Goal: Task Accomplishment & Management: Manage account settings

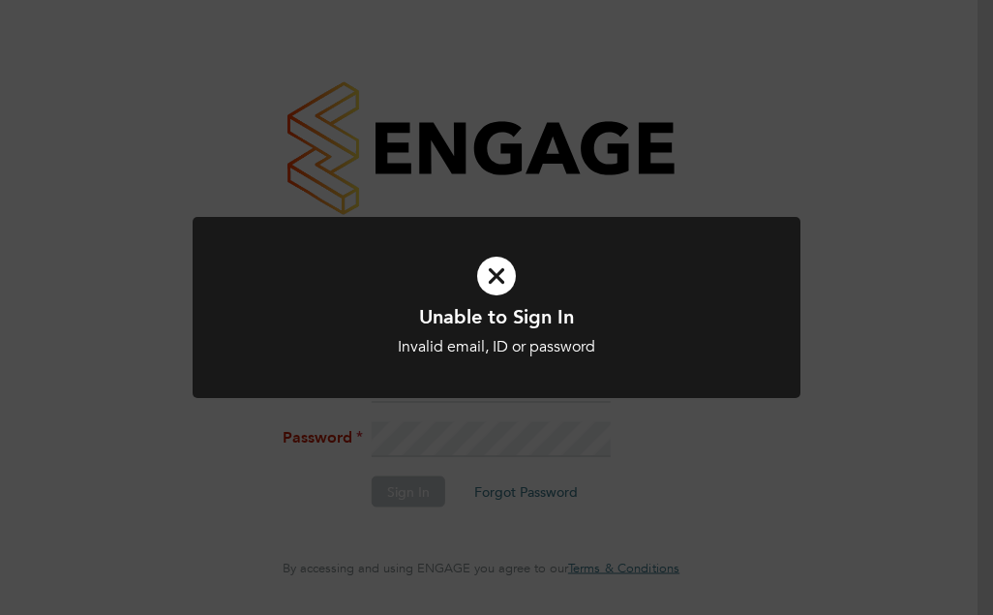
click at [428, 317] on h1 "Unable to Sign In" at bounding box center [496, 316] width 503 height 25
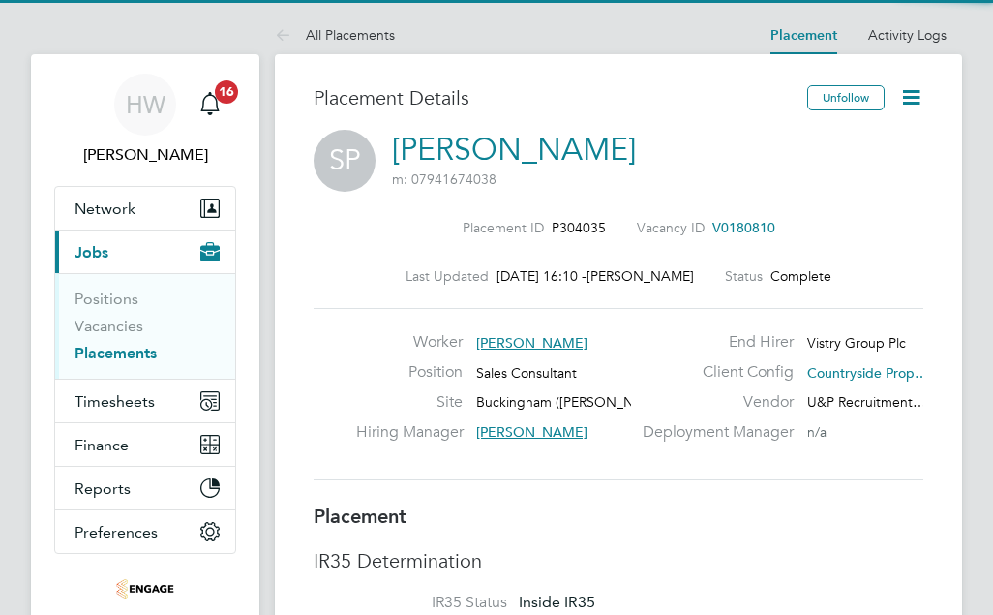
click at [119, 356] on link "Placements" at bounding box center [116, 353] width 82 height 18
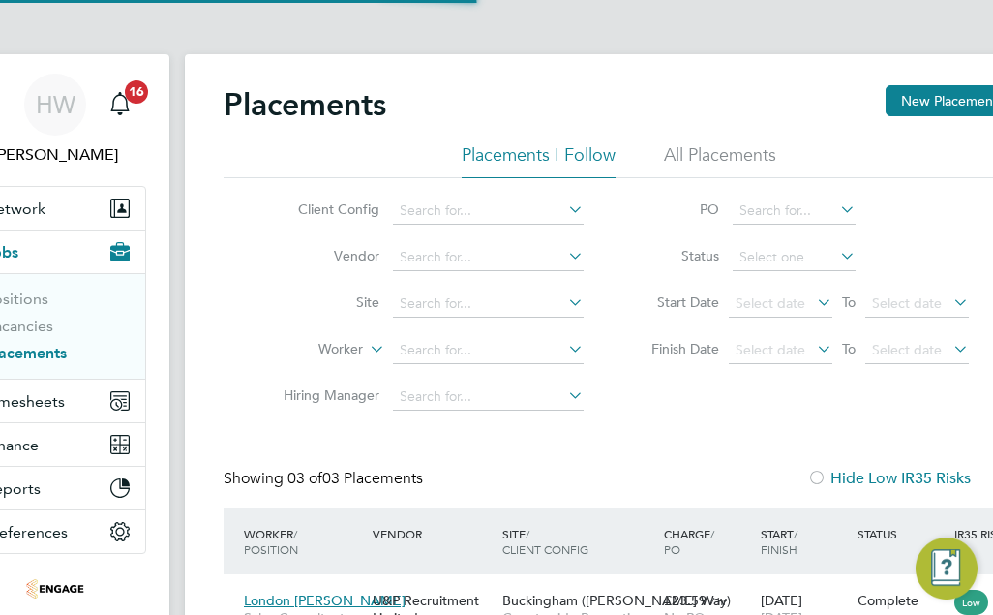
scroll to position [10, 10]
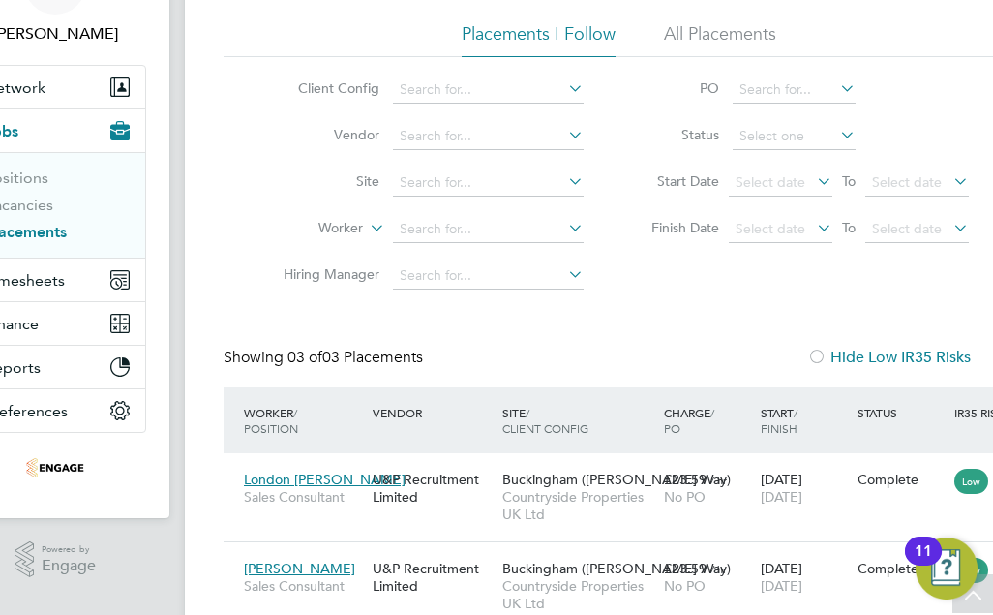
click at [693, 36] on li "All Placements" at bounding box center [720, 39] width 112 height 35
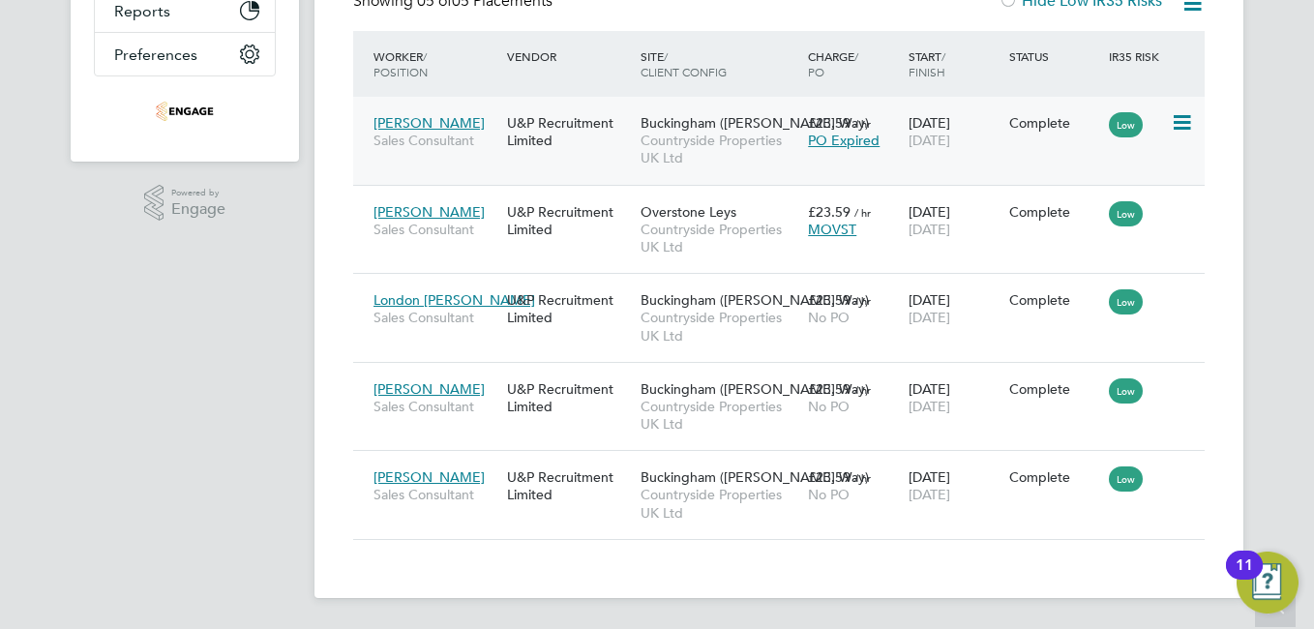
click at [610, 156] on div "U&P Recruitment Limited" at bounding box center [569, 132] width 134 height 54
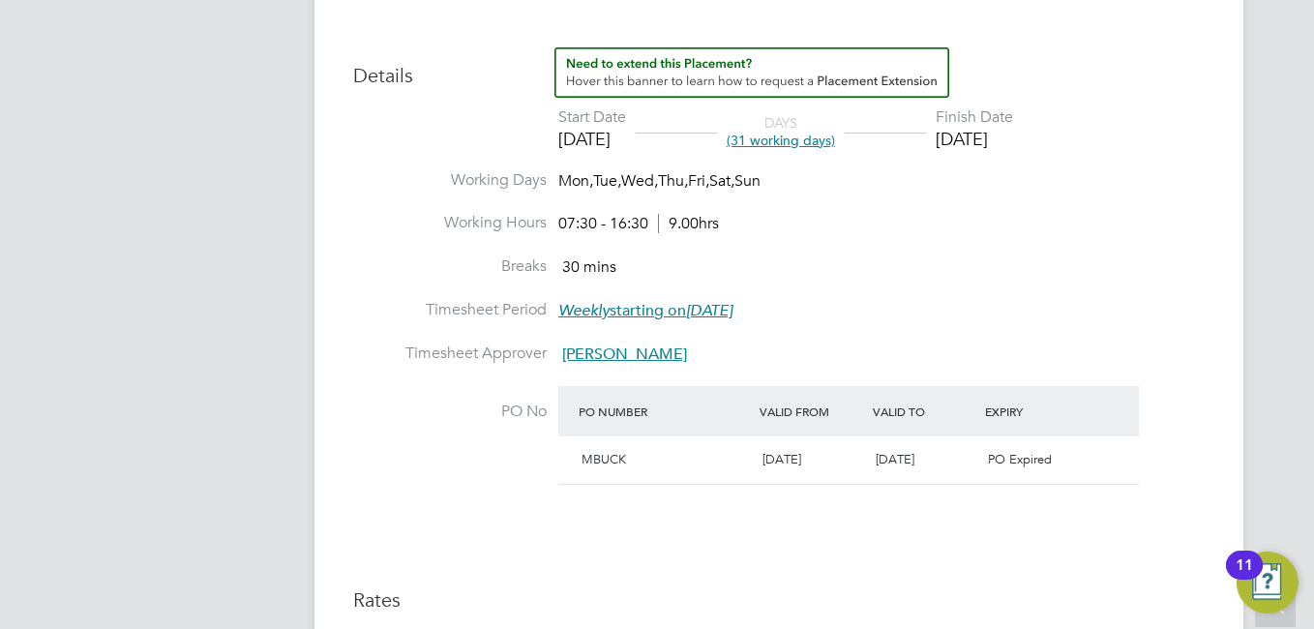
click at [698, 229] on span "9.00hrs" at bounding box center [688, 223] width 61 height 19
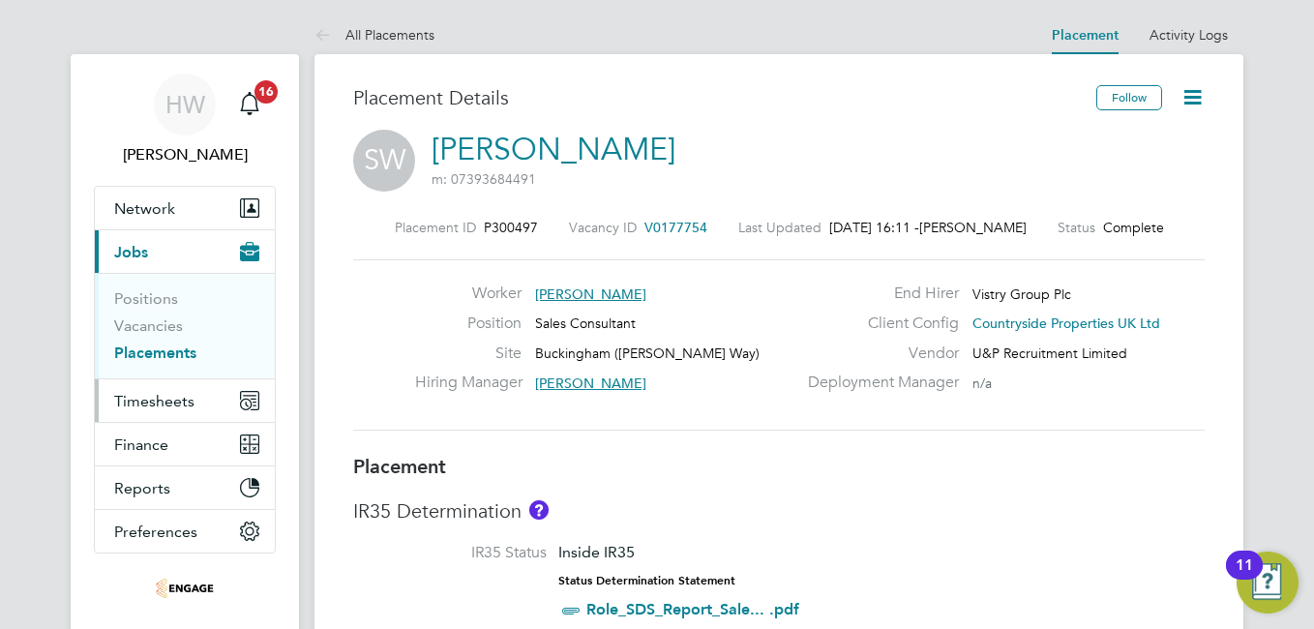
click at [151, 399] on span "Timesheets" at bounding box center [154, 401] width 80 height 18
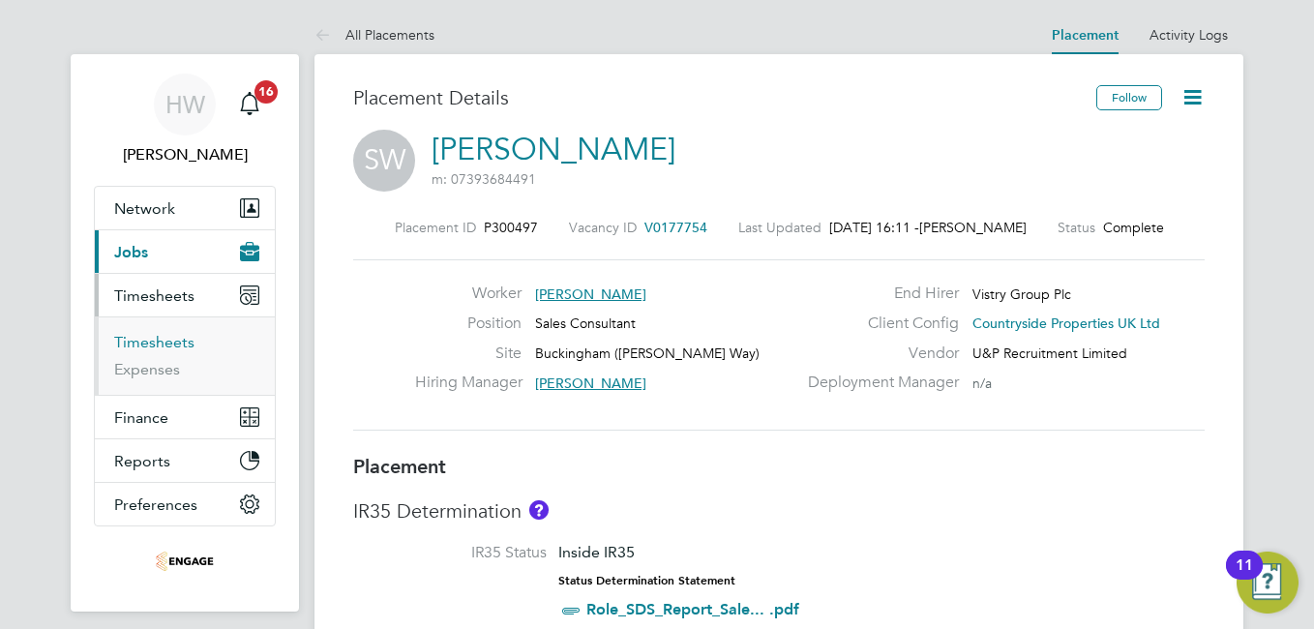
click at [154, 344] on link "Timesheets" at bounding box center [154, 342] width 80 height 18
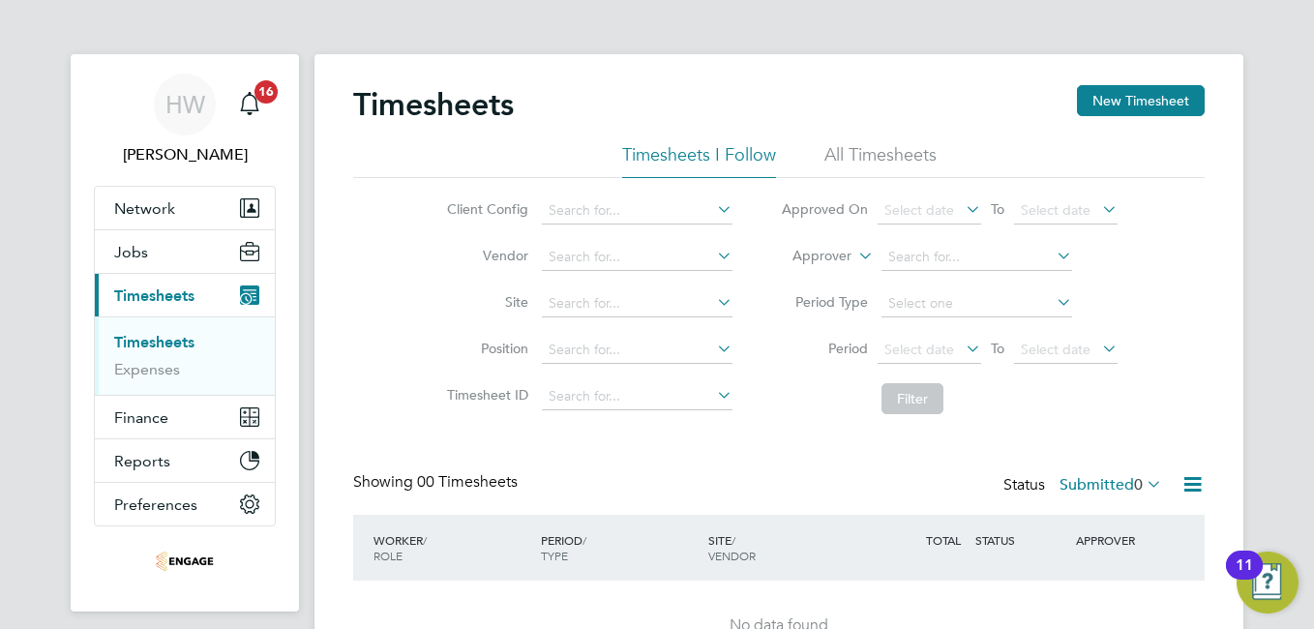
click at [850, 135] on div "Timesheets New Timesheet" at bounding box center [779, 114] width 852 height 58
click at [856, 155] on li "All Timesheets" at bounding box center [881, 160] width 112 height 35
click at [886, 165] on li "All Timesheets" at bounding box center [881, 160] width 112 height 35
click at [693, 158] on li "Timesheets I Follow" at bounding box center [699, 160] width 154 height 35
click at [819, 160] on ul "Timesheets I Follow All Timesheets" at bounding box center [779, 160] width 852 height 35
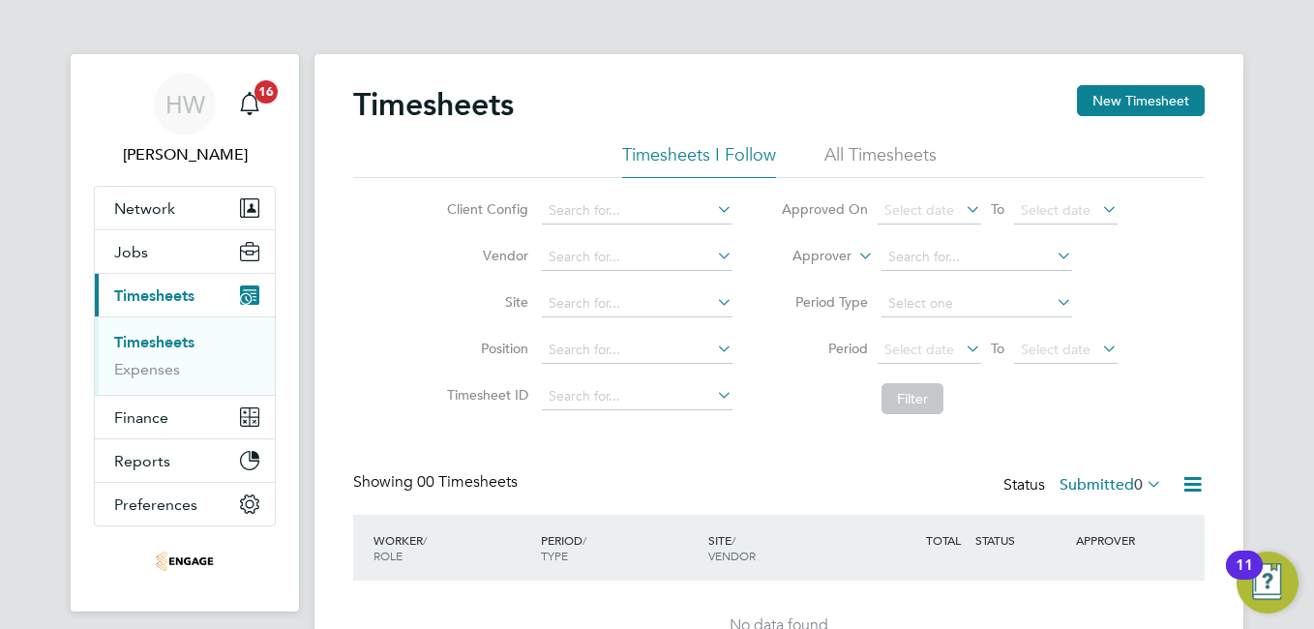
click at [878, 150] on li "All Timesheets" at bounding box center [881, 160] width 112 height 35
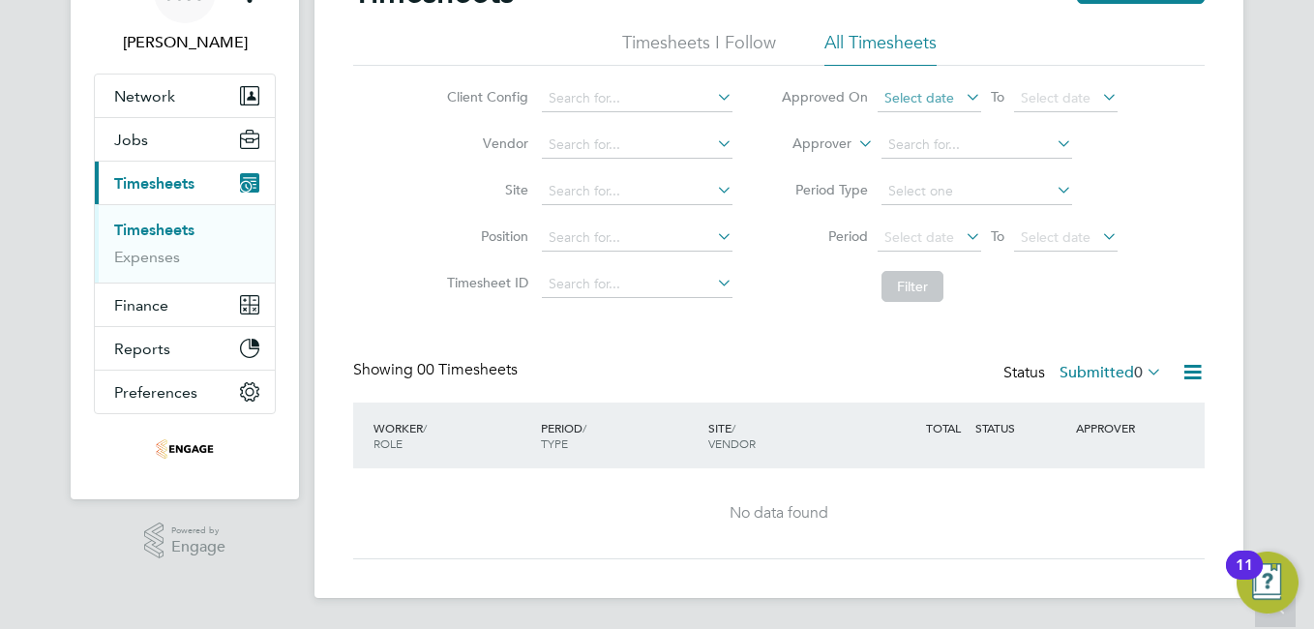
click at [946, 92] on span "Select date" at bounding box center [920, 97] width 70 height 17
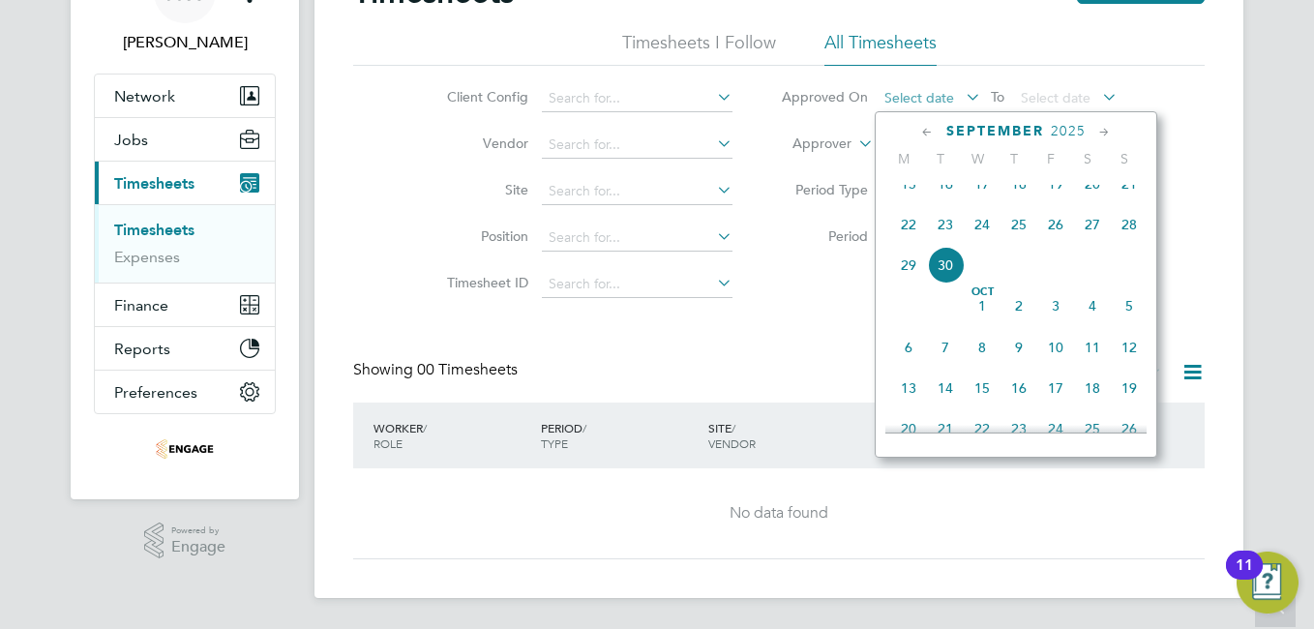
click at [946, 92] on span "Select date" at bounding box center [920, 97] width 70 height 17
click at [793, 239] on label "Period" at bounding box center [824, 235] width 87 height 17
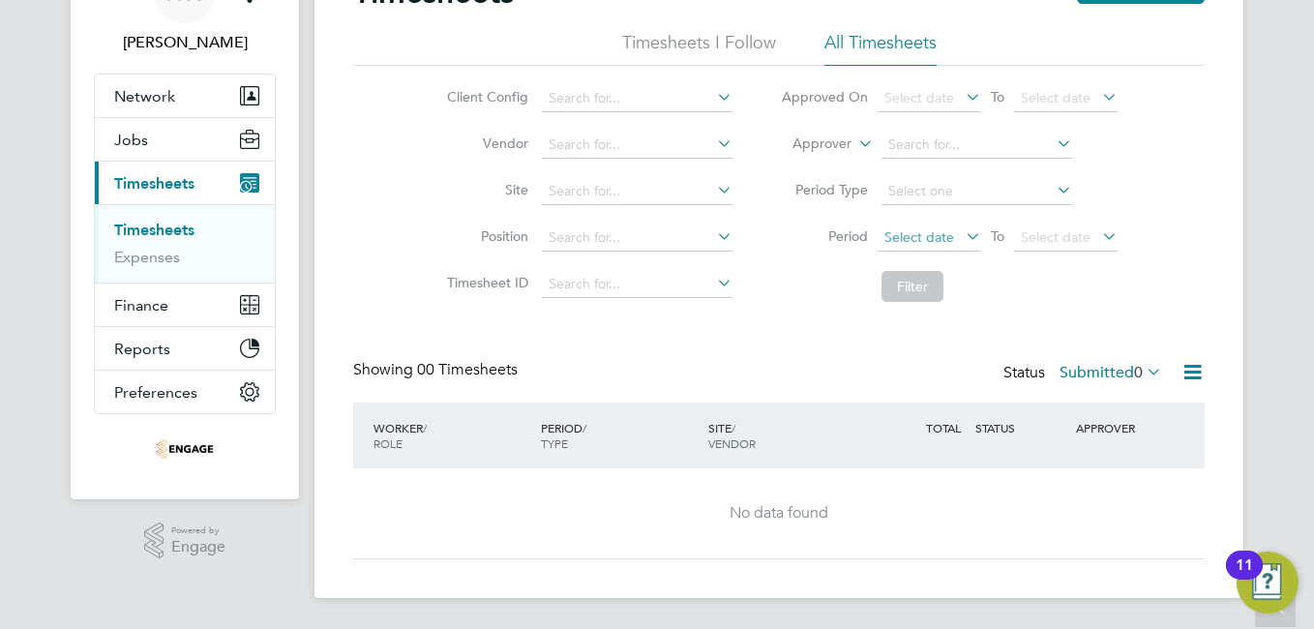
click at [911, 236] on span "Select date" at bounding box center [920, 236] width 70 height 17
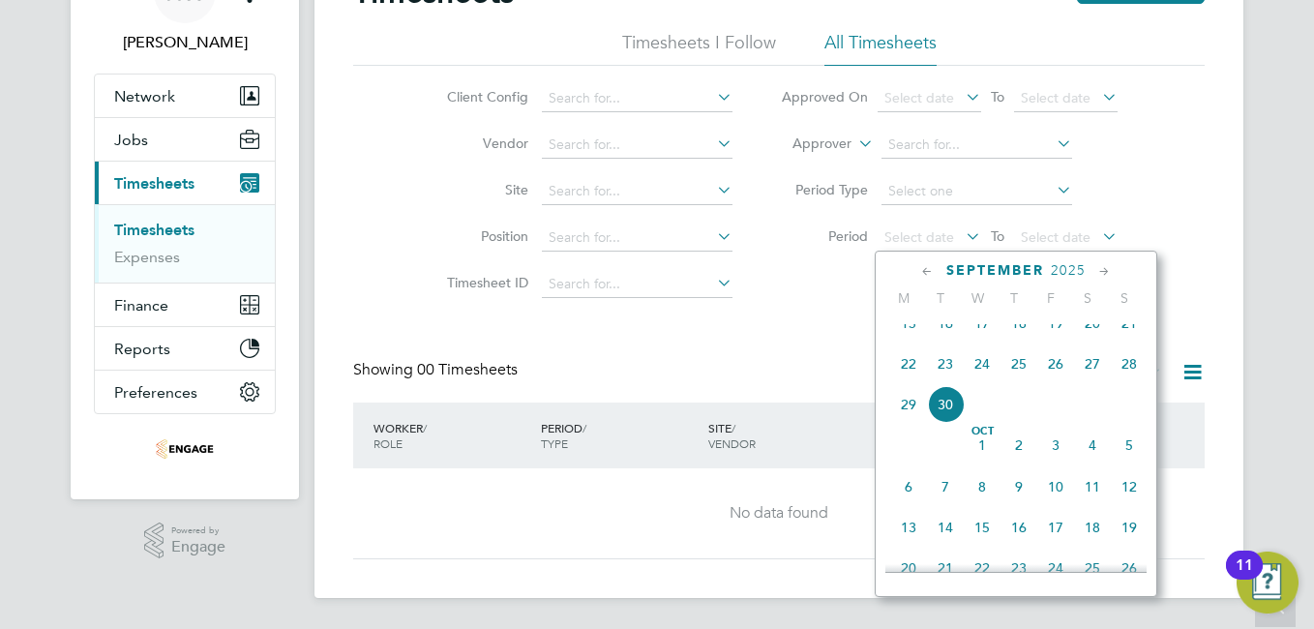
click at [922, 268] on icon at bounding box center [927, 271] width 18 height 21
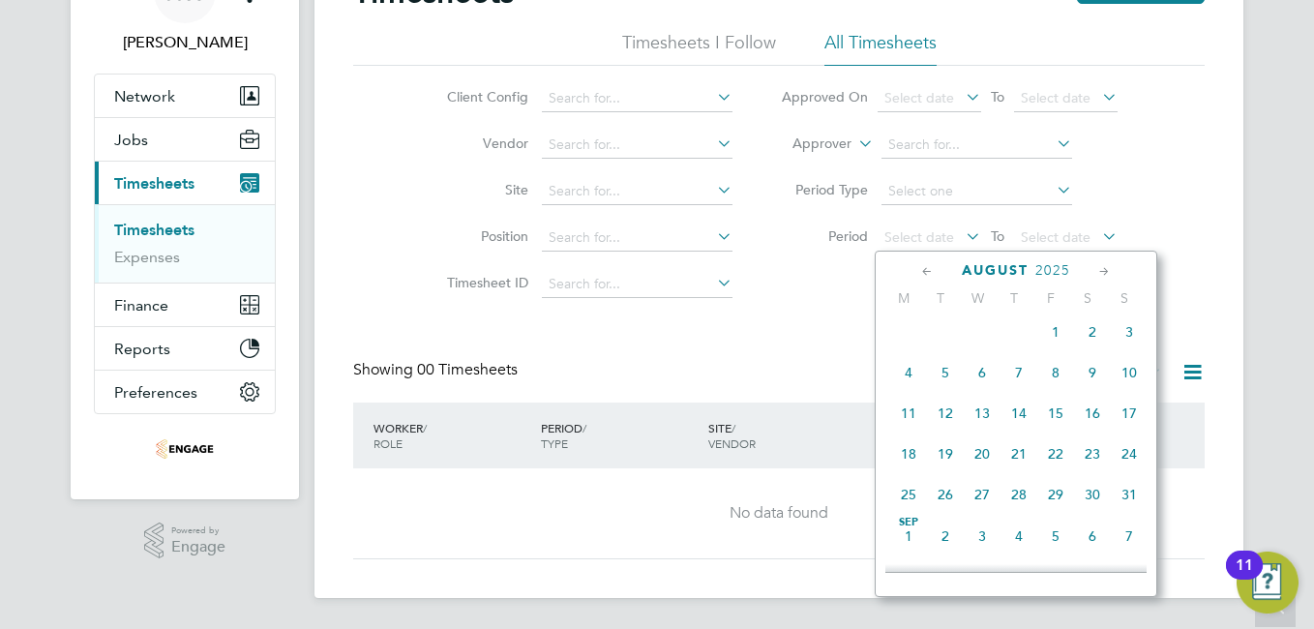
click at [1054, 342] on span "Aug 1" at bounding box center [1055, 332] width 37 height 37
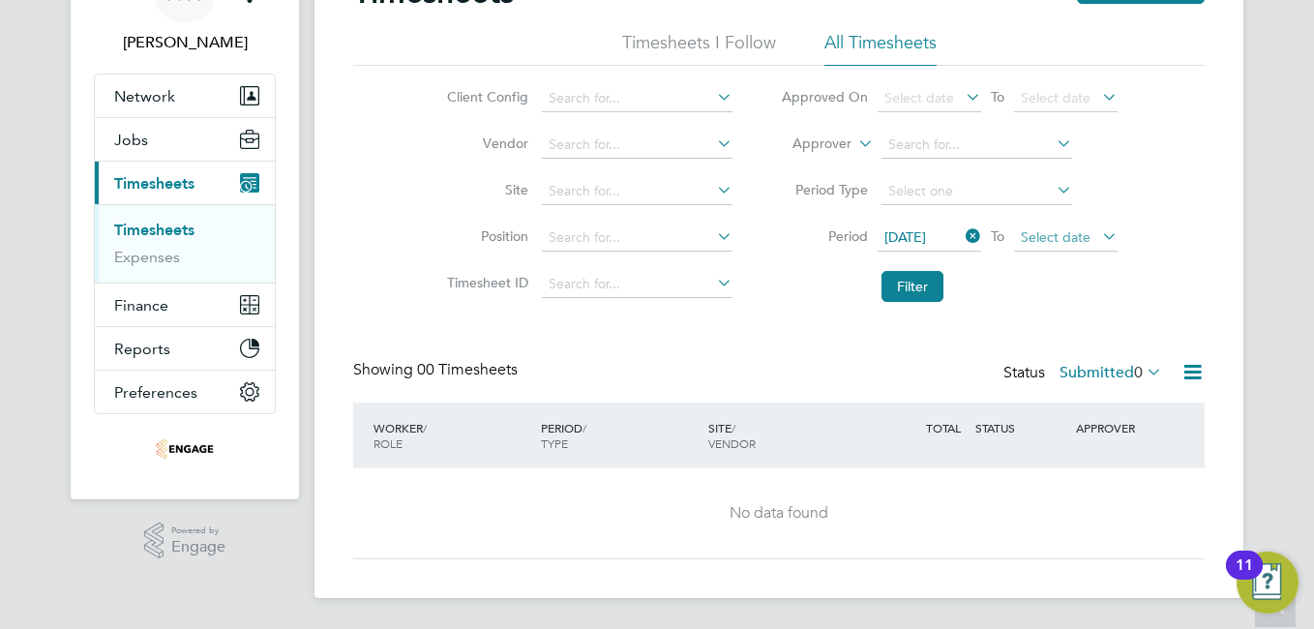
click at [1078, 230] on span "Select date" at bounding box center [1056, 236] width 70 height 17
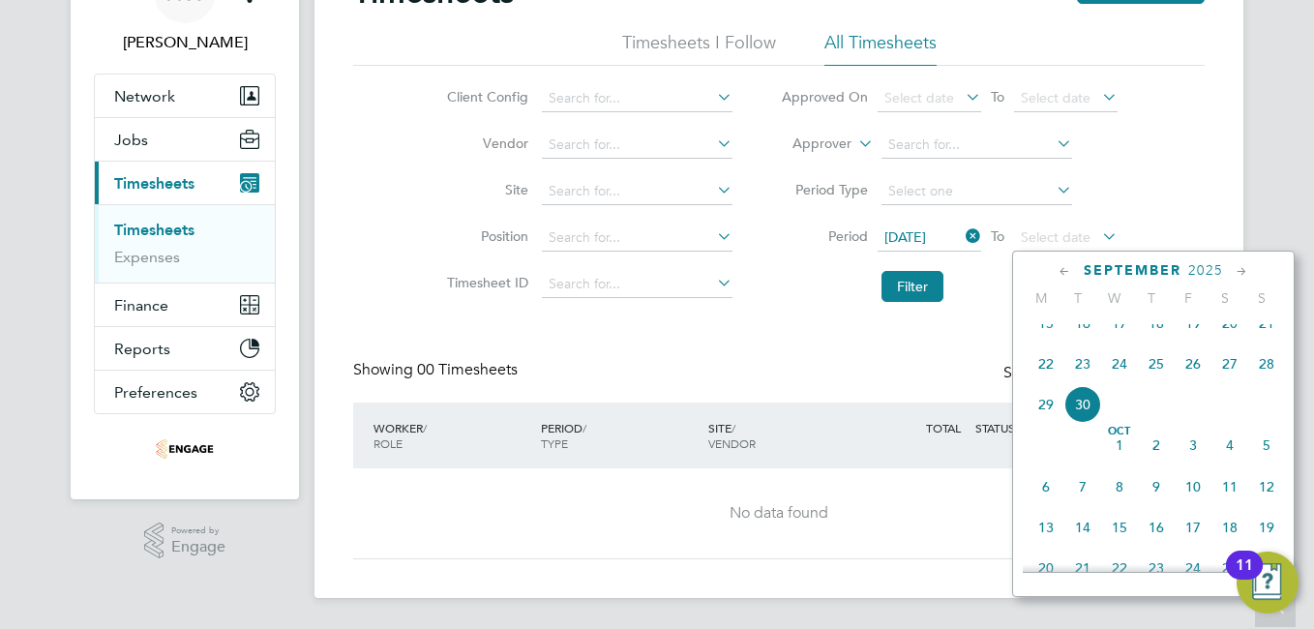
click at [1123, 461] on span "Oct 1" at bounding box center [1119, 445] width 37 height 37
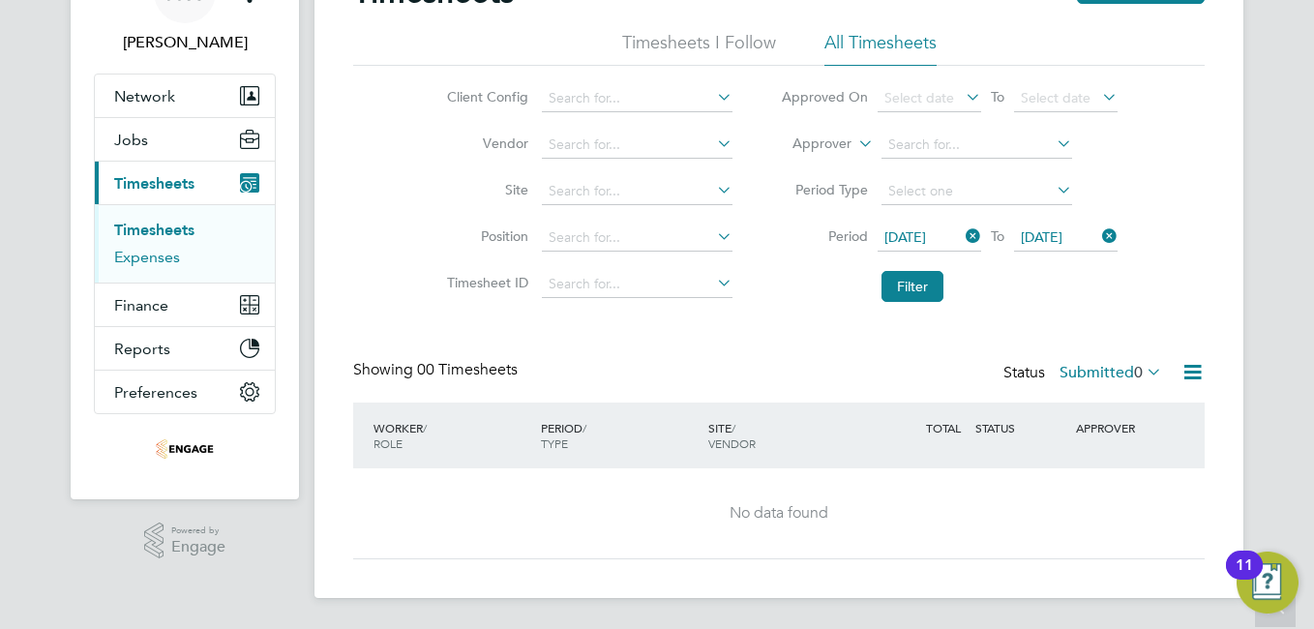
click at [141, 264] on link "Expenses" at bounding box center [147, 257] width 66 height 18
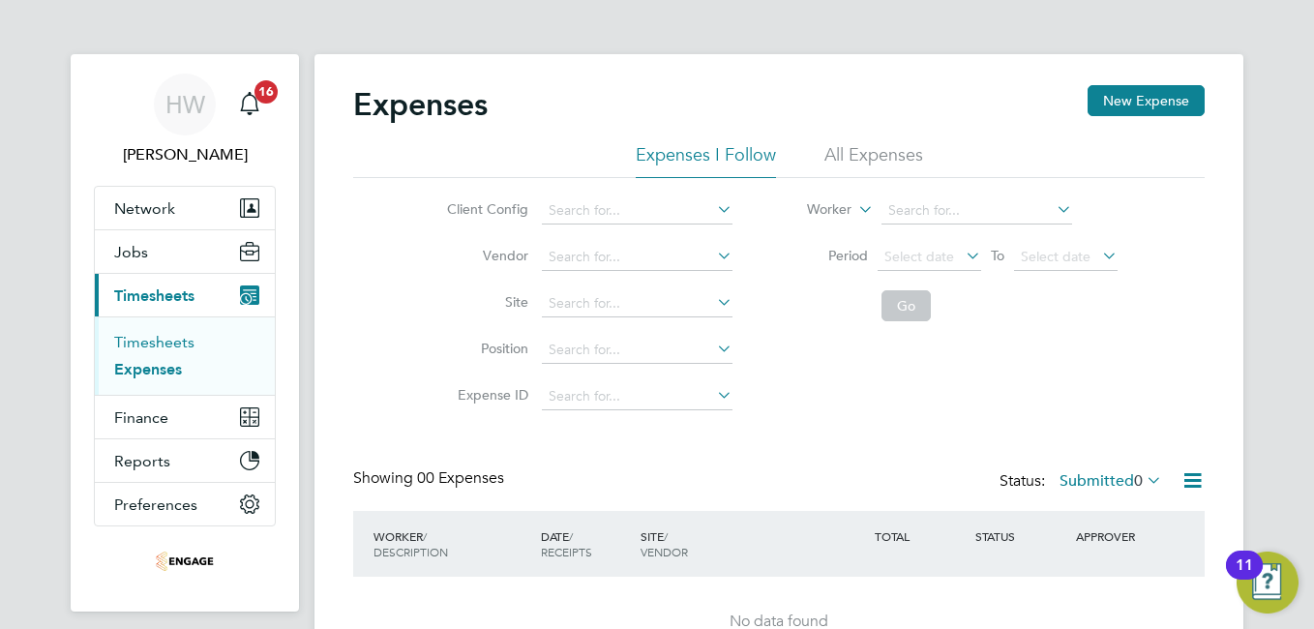
click at [175, 333] on link "Timesheets" at bounding box center [154, 342] width 80 height 18
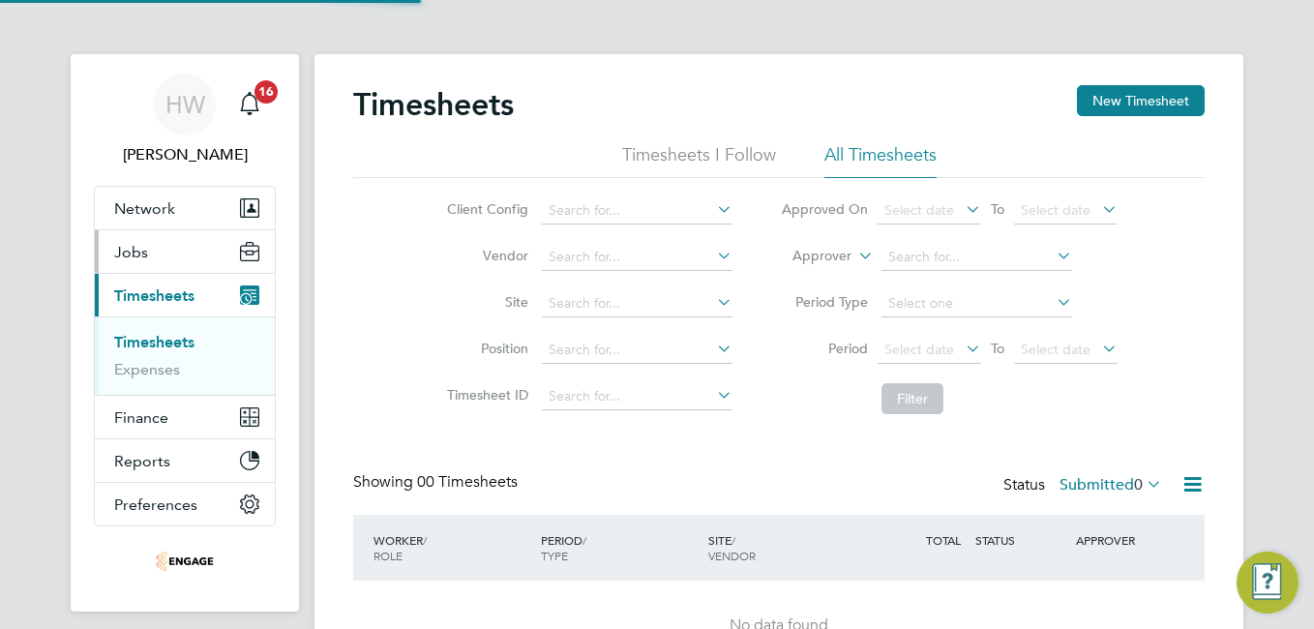
click at [147, 252] on button "Jobs" at bounding box center [185, 251] width 180 height 43
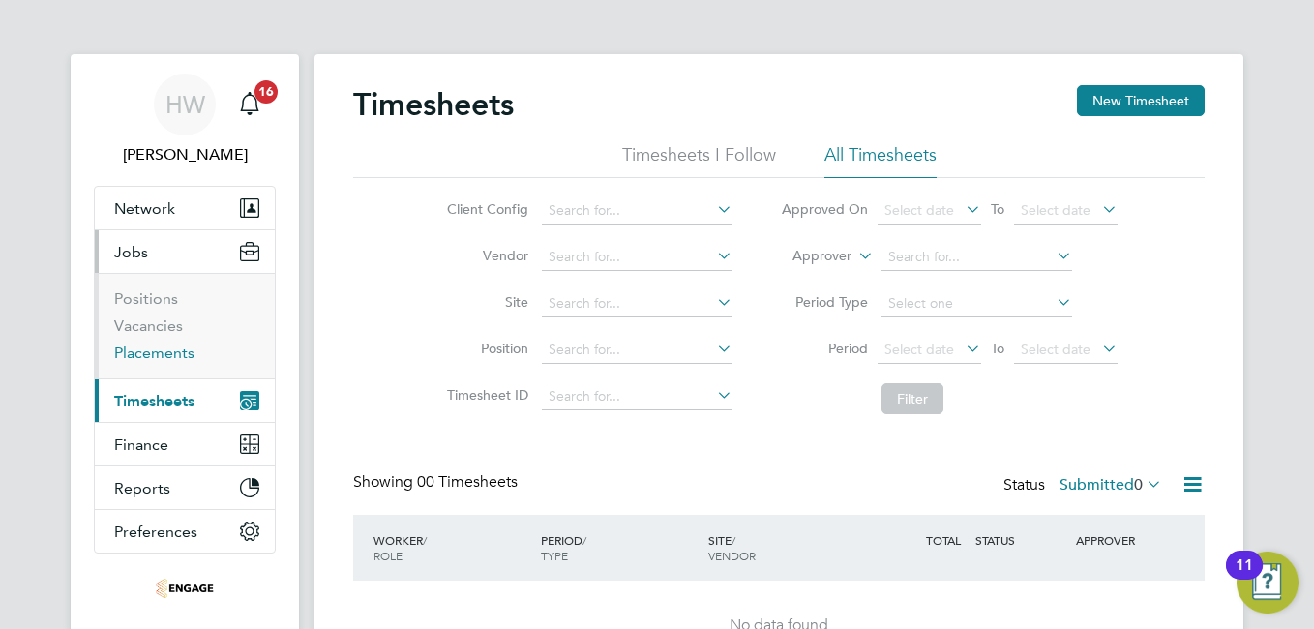
click at [163, 355] on link "Placements" at bounding box center [154, 353] width 80 height 18
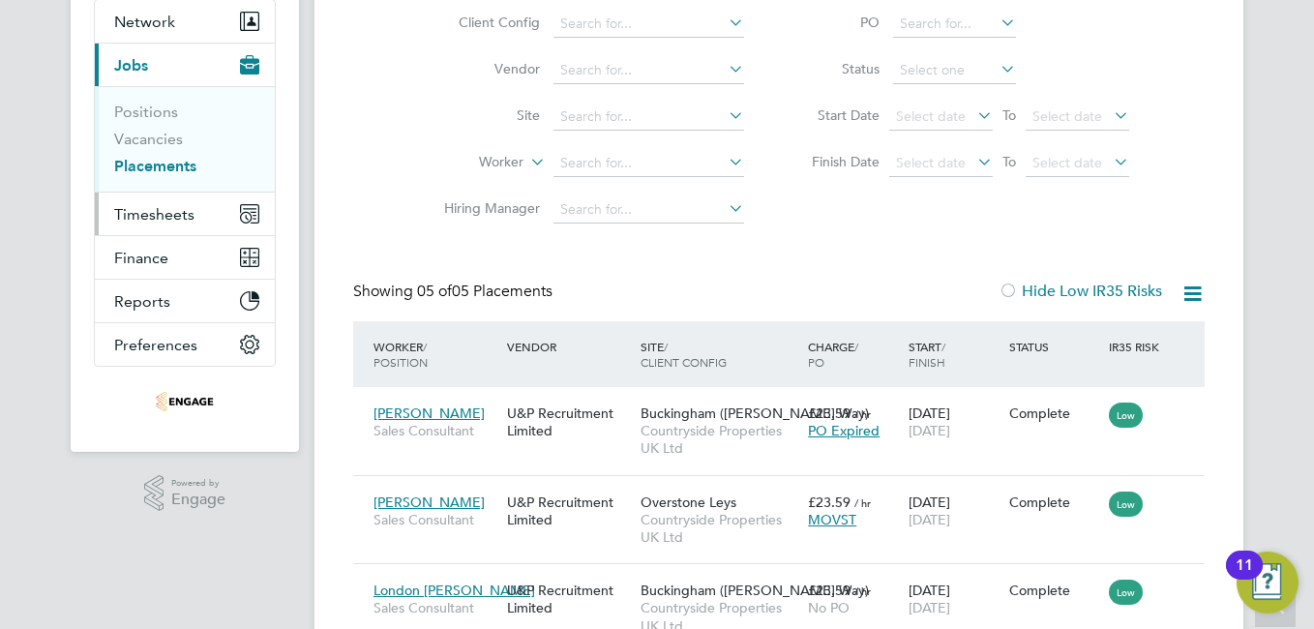
click at [155, 209] on span "Timesheets" at bounding box center [154, 214] width 80 height 18
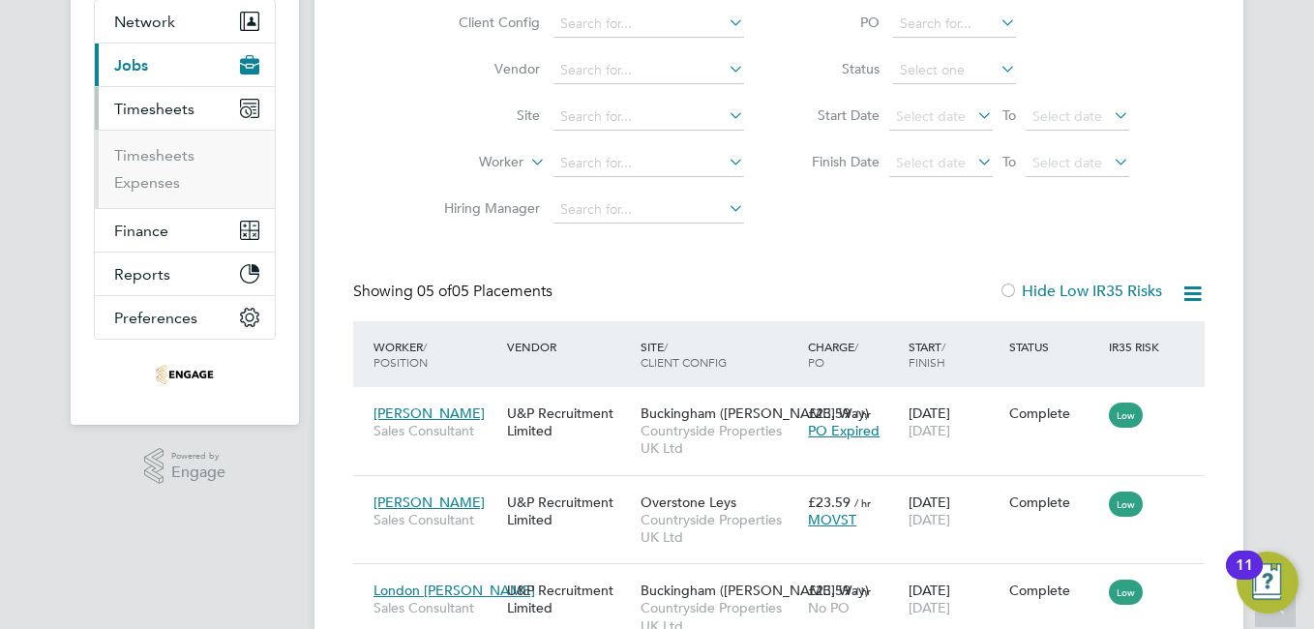
click at [149, 165] on li "Timesheets" at bounding box center [186, 159] width 145 height 27
click at [151, 158] on link "Timesheets" at bounding box center [154, 155] width 80 height 18
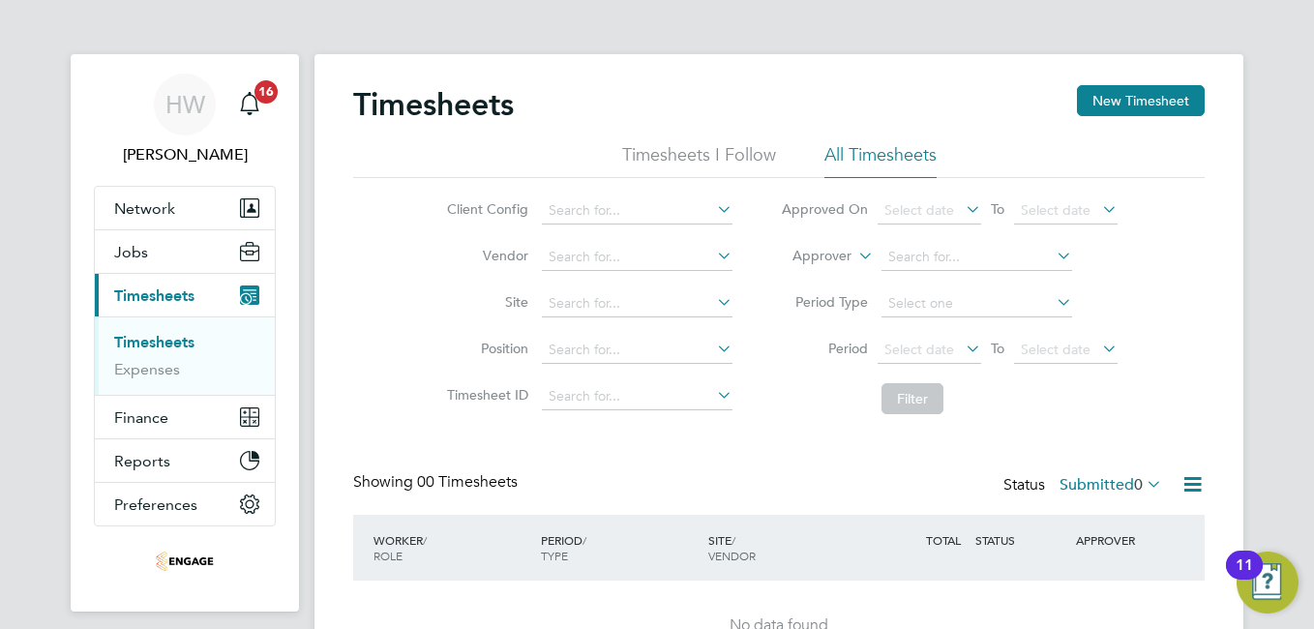
click at [684, 160] on li "Timesheets I Follow" at bounding box center [699, 160] width 154 height 35
click at [141, 292] on span "Timesheets" at bounding box center [154, 295] width 80 height 18
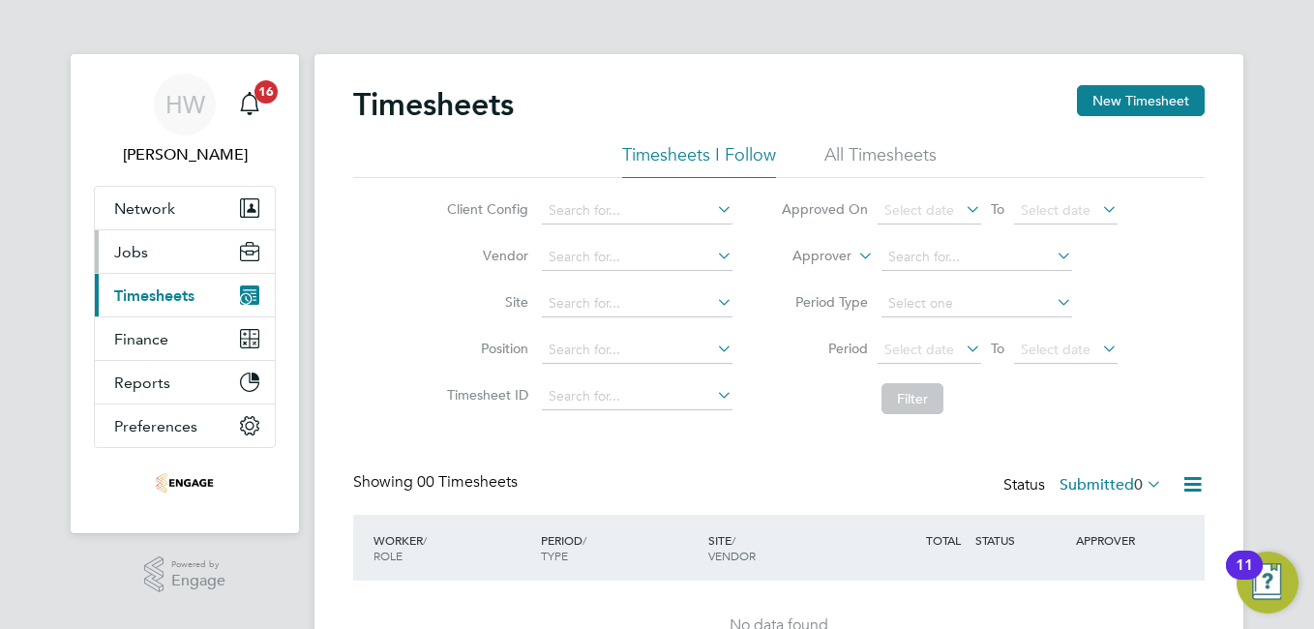
click at [149, 270] on button "Jobs" at bounding box center [185, 251] width 180 height 43
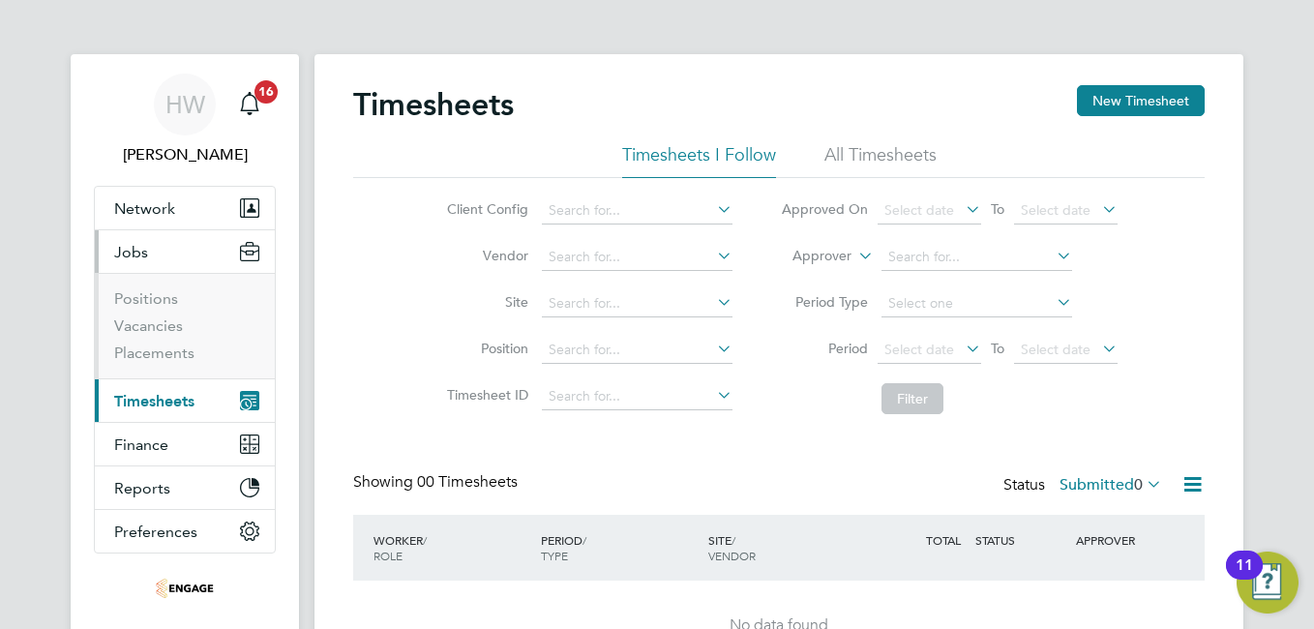
click at [157, 309] on li "Positions" at bounding box center [186, 302] width 145 height 27
click at [151, 302] on link "Positions" at bounding box center [146, 298] width 64 height 18
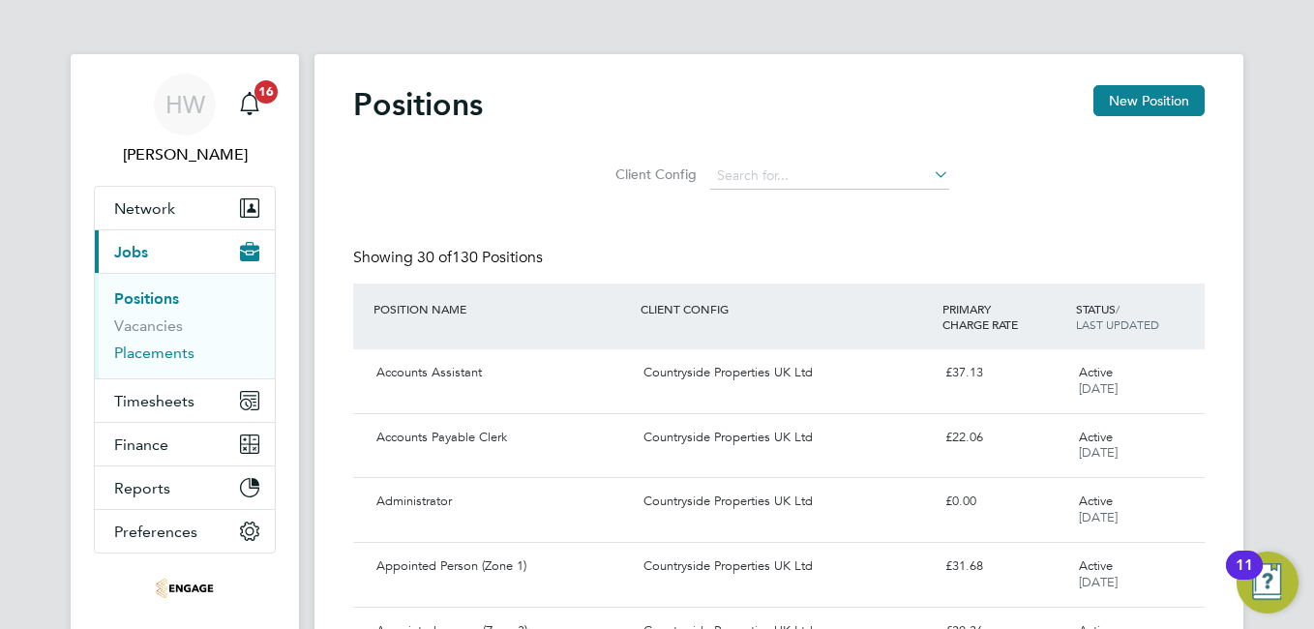
click at [164, 349] on link "Placements" at bounding box center [154, 353] width 80 height 18
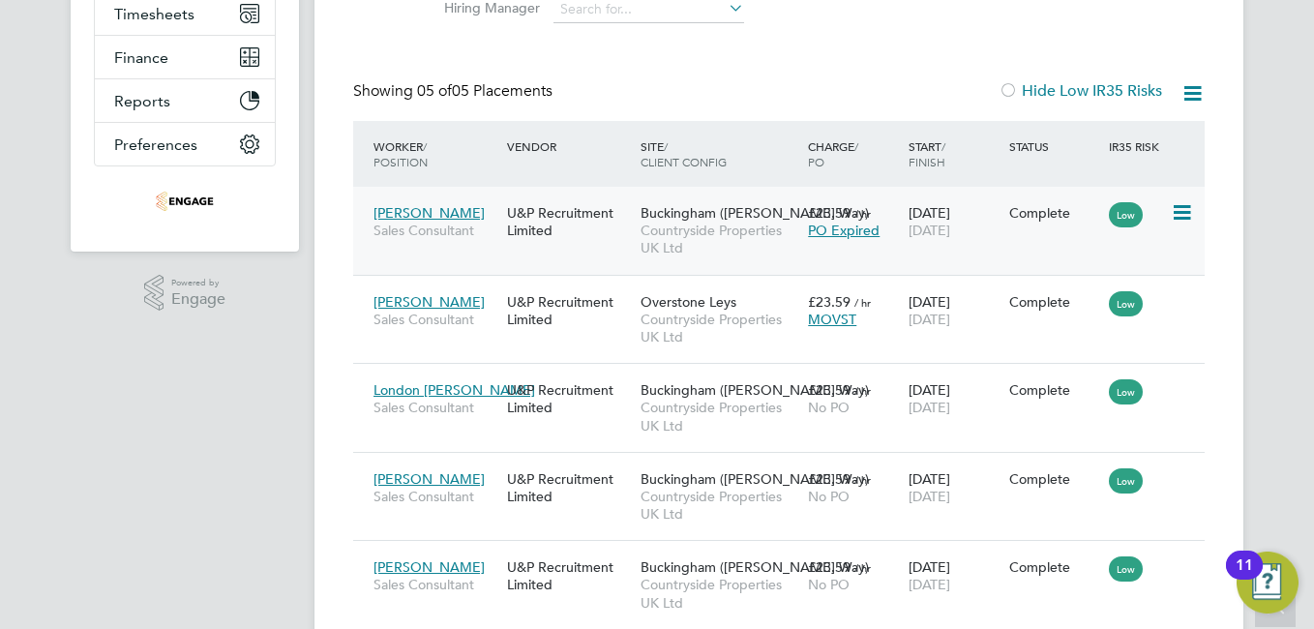
click at [1186, 213] on icon at bounding box center [1180, 212] width 19 height 23
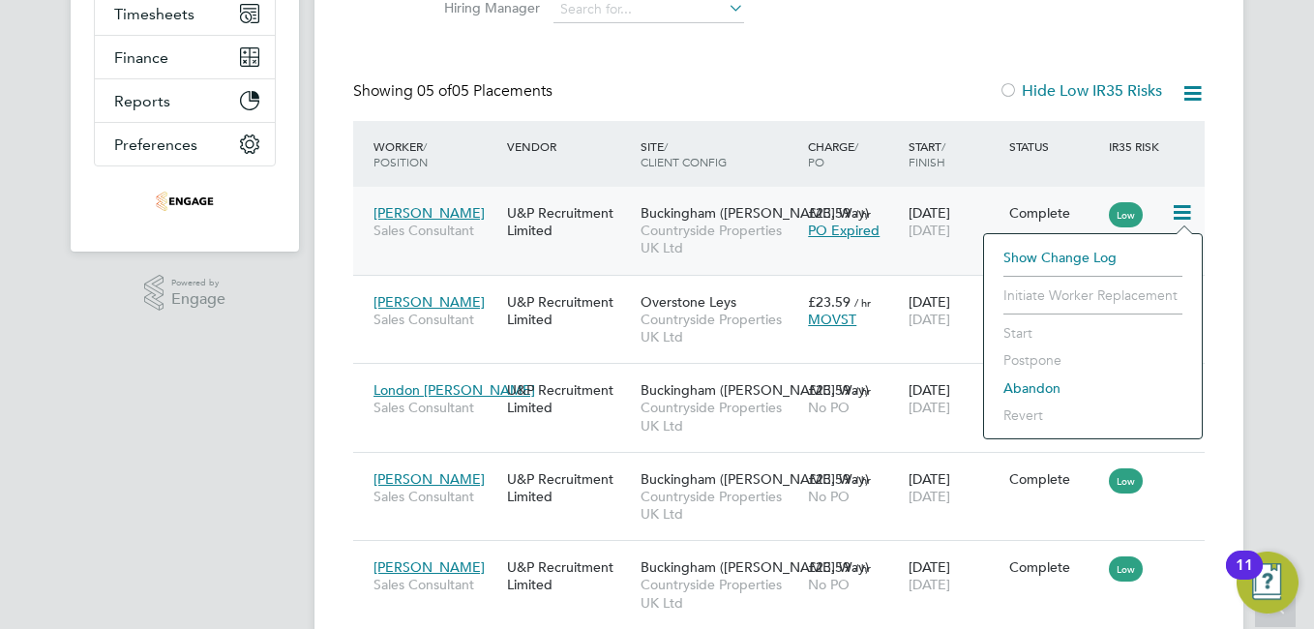
click at [754, 233] on span "Countryside Properties UK Ltd" at bounding box center [720, 239] width 158 height 35
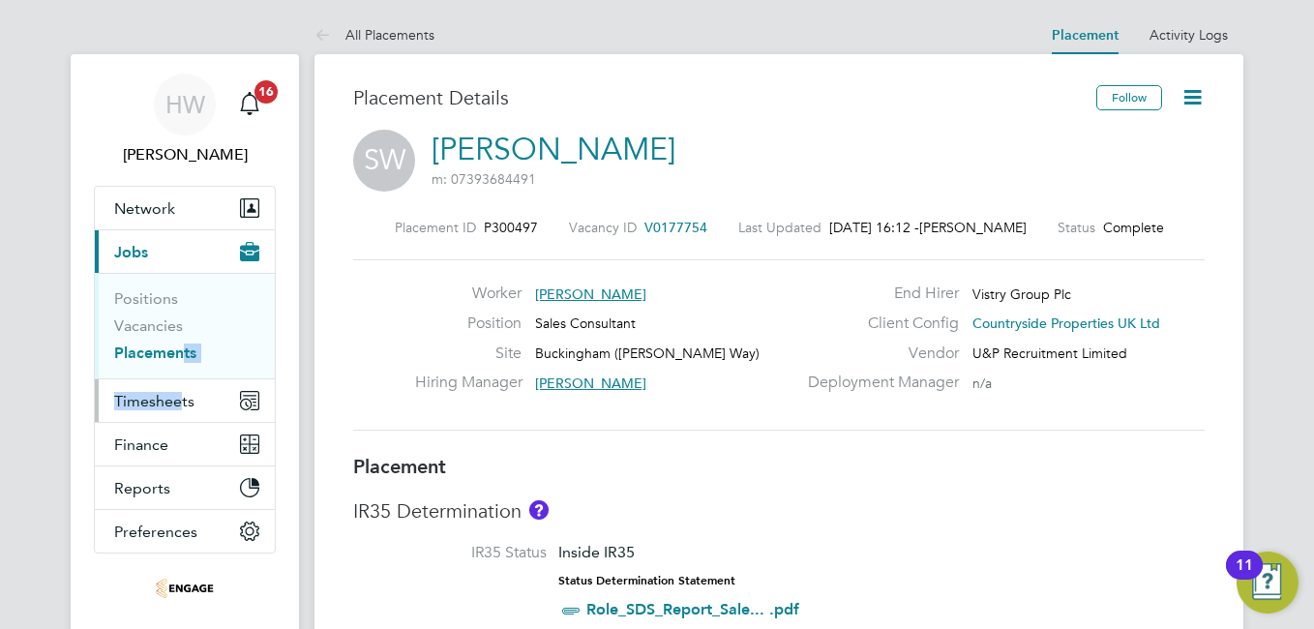
click at [176, 379] on ul "Network Team Members Businesses Sites Workers Contacts Current page: Jobs Posit…" at bounding box center [185, 370] width 182 height 368
drag, startPoint x: 176, startPoint y: 380, endPoint x: 176, endPoint y: 394, distance: 13.5
click at [176, 394] on span "Timesheets" at bounding box center [154, 401] width 80 height 18
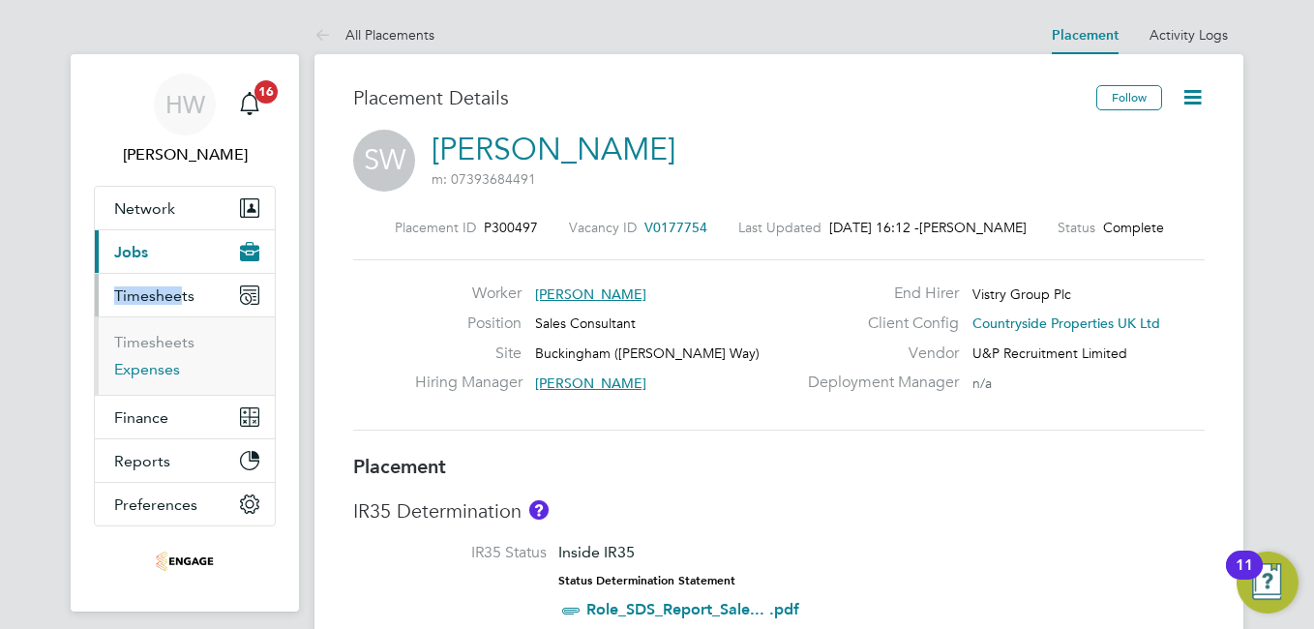
click at [167, 362] on link "Expenses" at bounding box center [147, 369] width 66 height 18
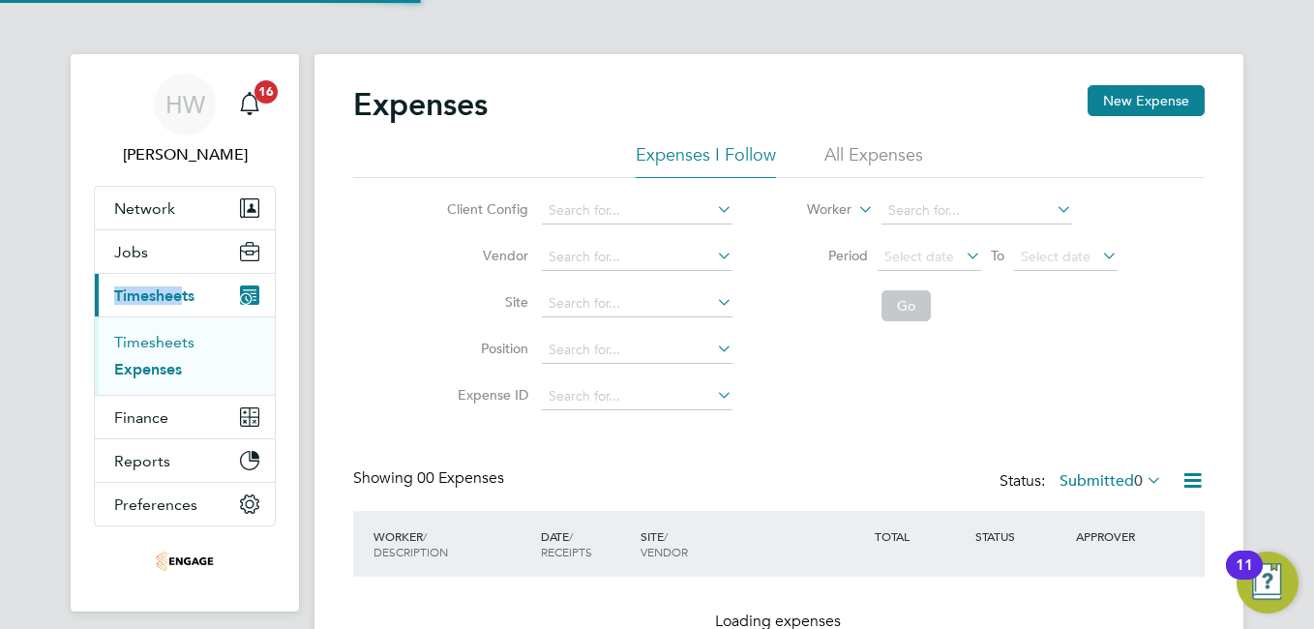
click at [170, 345] on link "Timesheets" at bounding box center [154, 342] width 80 height 18
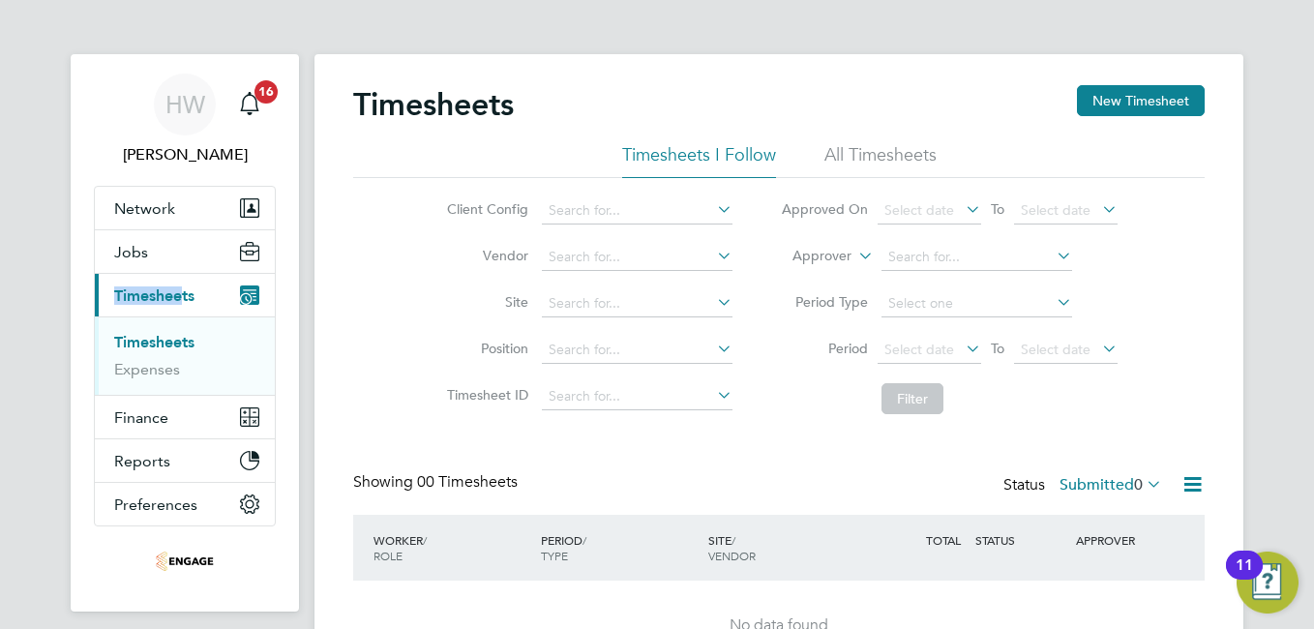
click at [848, 146] on li "All Timesheets" at bounding box center [881, 160] width 112 height 35
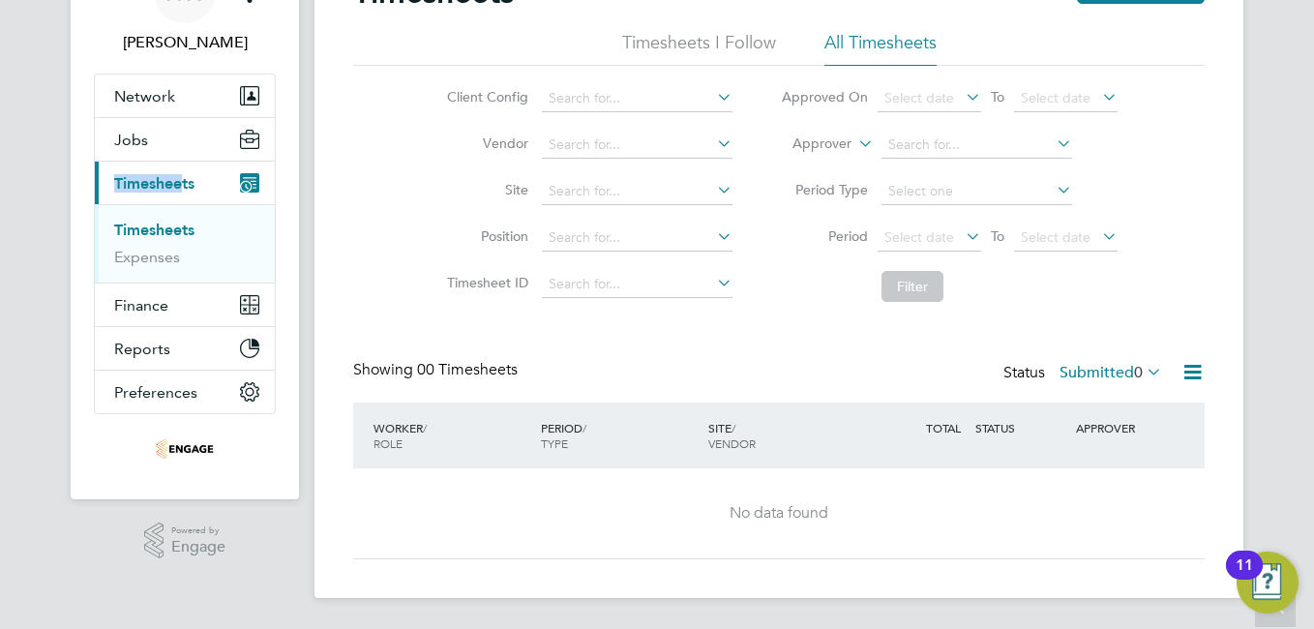
click at [1109, 371] on label "Submitted 0" at bounding box center [1111, 372] width 103 height 19
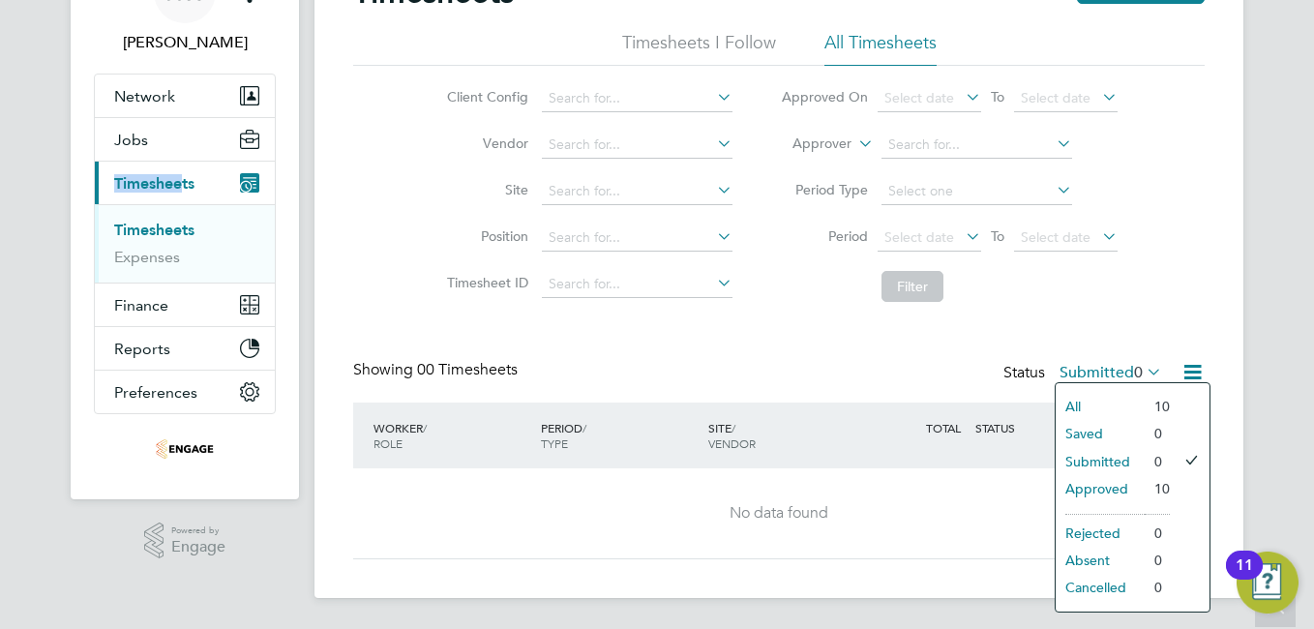
click at [1126, 400] on li "All" at bounding box center [1100, 406] width 89 height 27
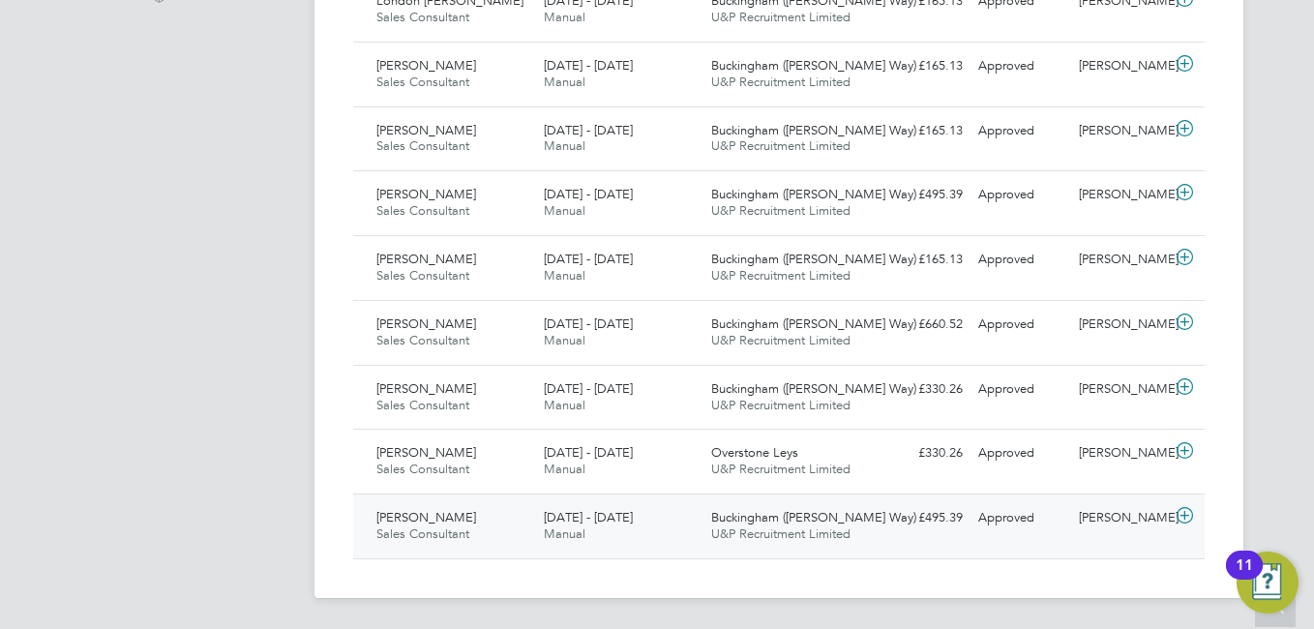
click at [679, 513] on div "28 Jul - 3 Aug 2025 Manual" at bounding box center [619, 526] width 167 height 48
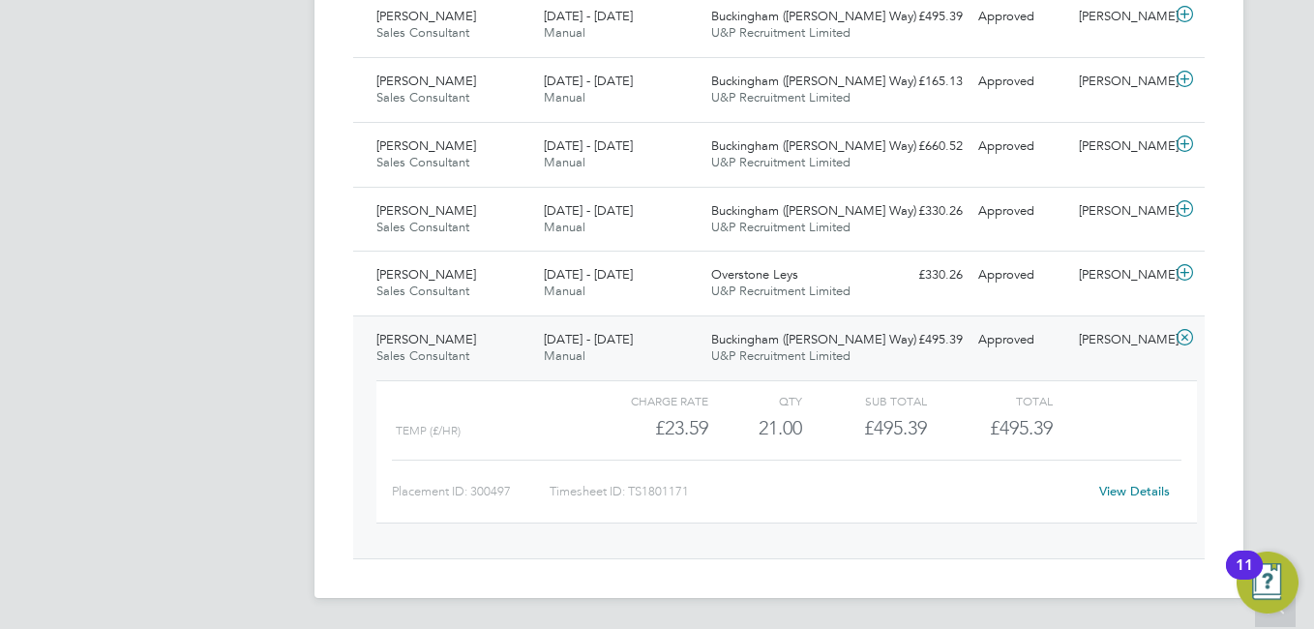
click at [796, 430] on div "21.00" at bounding box center [755, 428] width 94 height 32
click at [689, 293] on div "14 - 20 Jul 2025 Manual" at bounding box center [619, 283] width 167 height 48
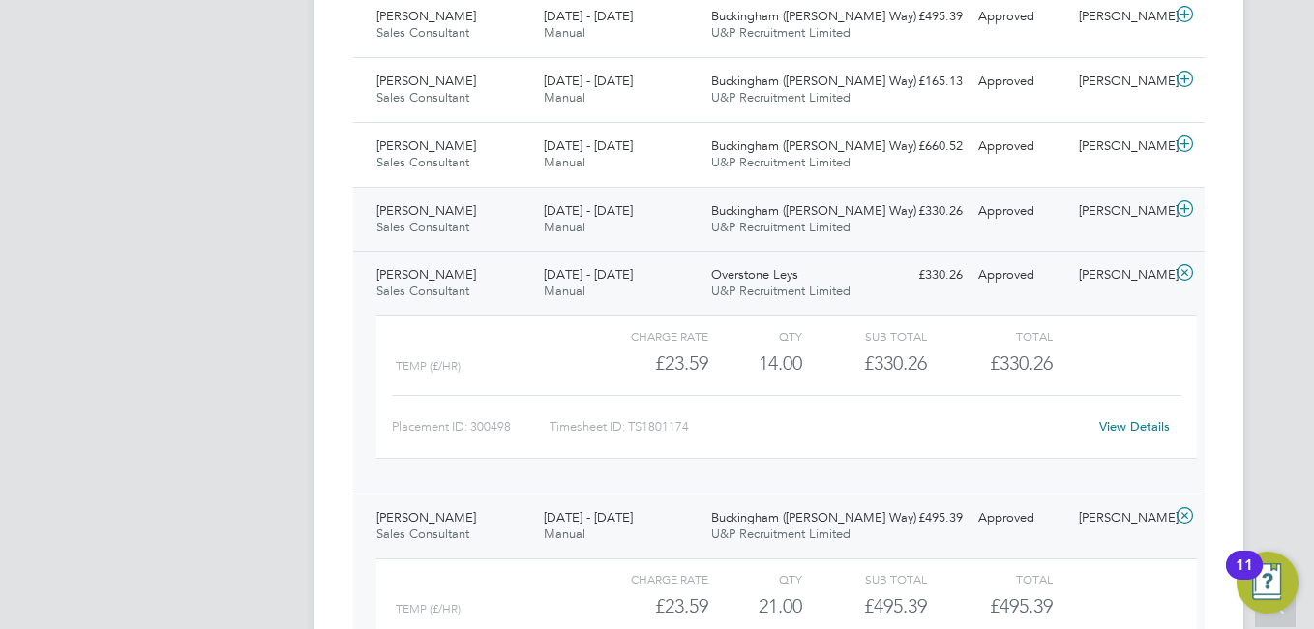
click at [695, 228] on div "11 - 17 Aug 2025 Manual" at bounding box center [619, 219] width 167 height 48
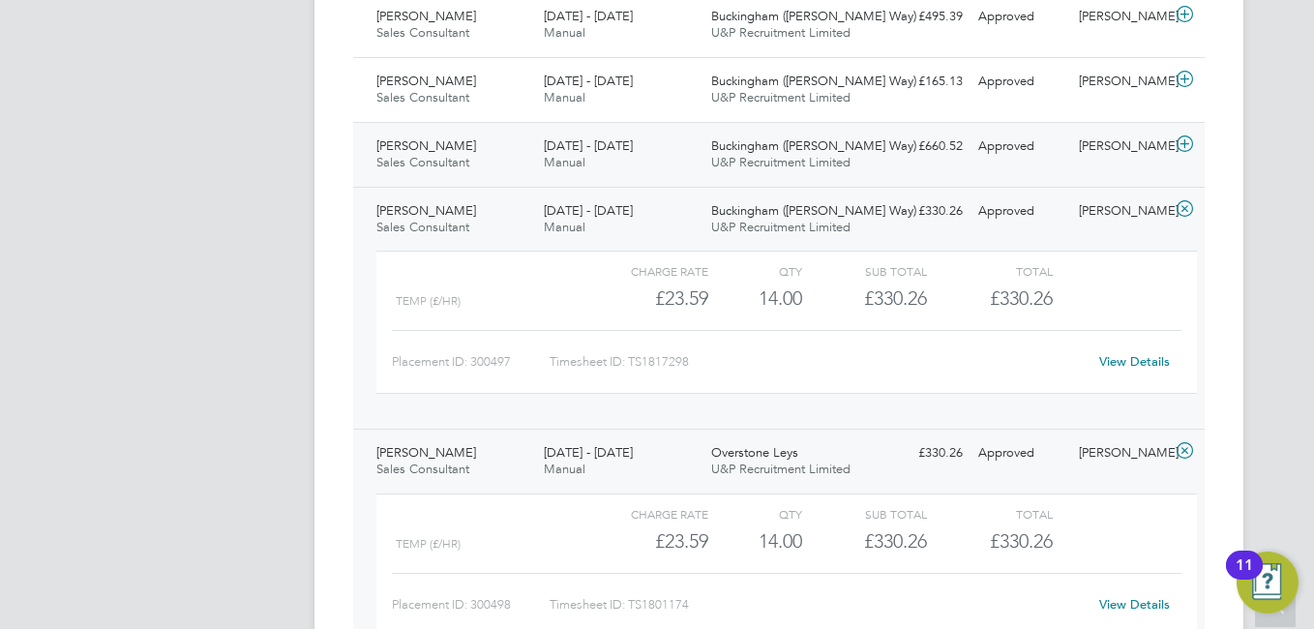
click at [676, 122] on div "Sarah Webster Sales Consultant 18 - 24 Aug 2025 18 - 24 Aug 2025 Manual Bucking…" at bounding box center [779, 154] width 852 height 65
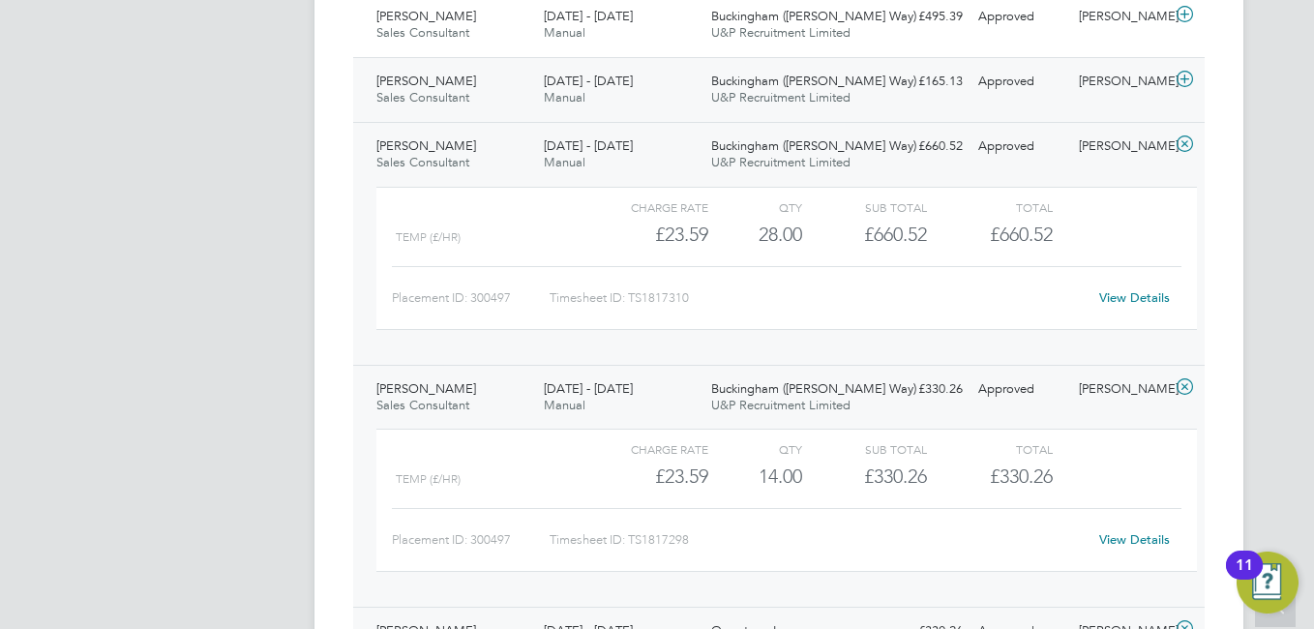
click at [674, 92] on div "25 - 31 Aug 2025 Manual" at bounding box center [619, 90] width 167 height 48
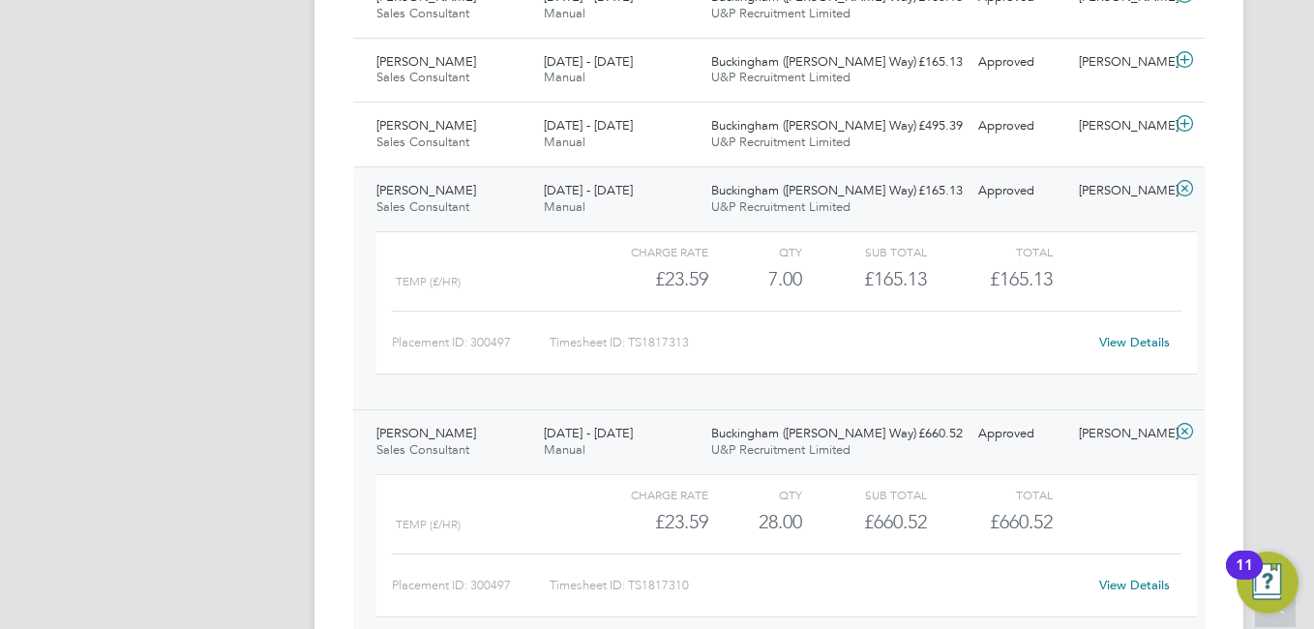
scroll to position [784, 0]
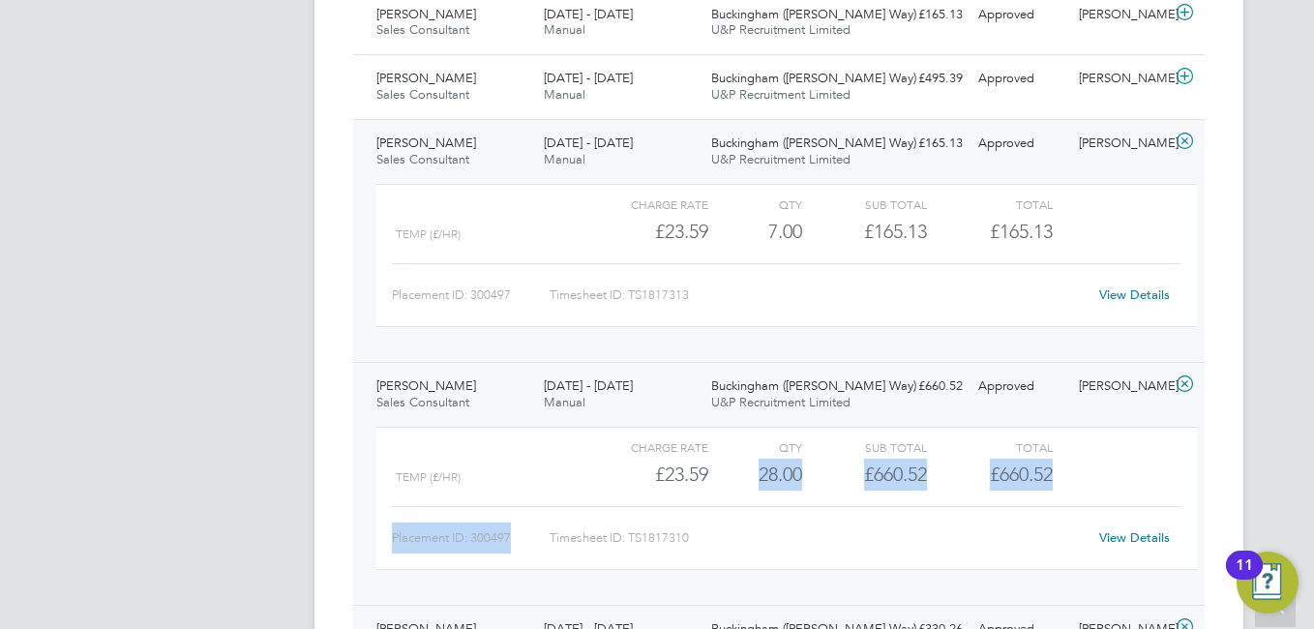
drag, startPoint x: 735, startPoint y: 490, endPoint x: 811, endPoint y: 483, distance: 76.8
click at [816, 486] on div "Temp (£/HR) £23.59 28 28.00 28 £660.52 £660.52" at bounding box center [786, 475] width 821 height 32
drag, startPoint x: 537, startPoint y: 383, endPoint x: 687, endPoint y: 397, distance: 150.6
click at [685, 396] on div "18 - 24 Aug 2025 Manual" at bounding box center [619, 395] width 167 height 48
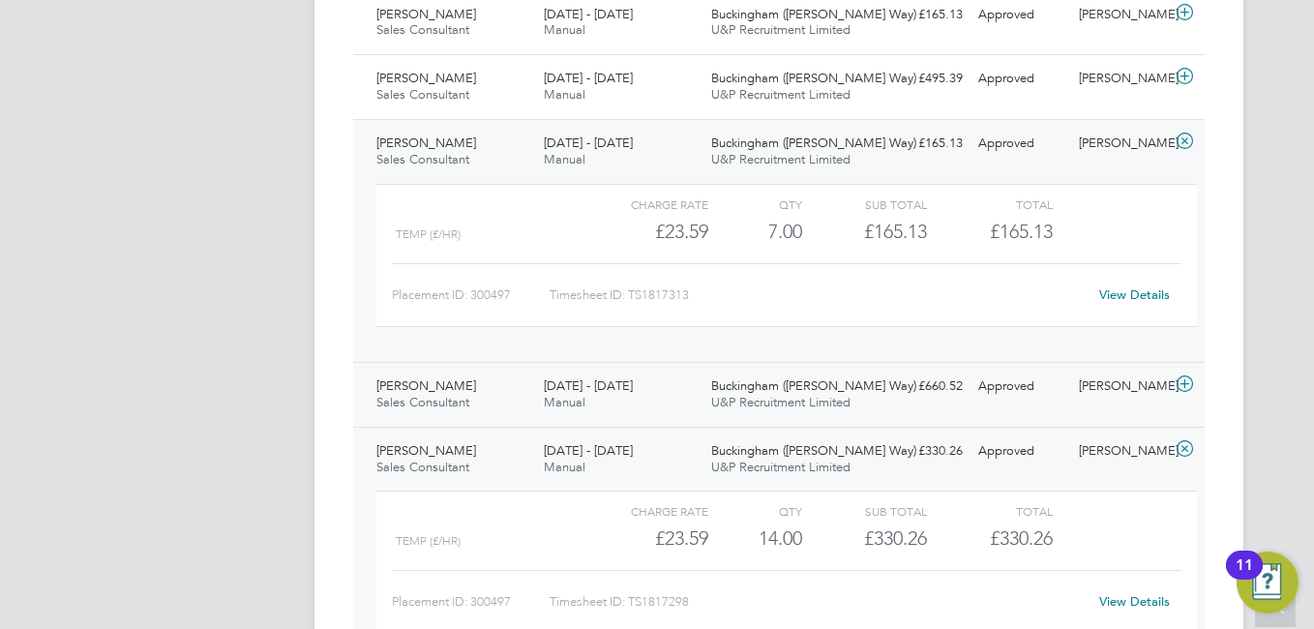
drag, startPoint x: 674, startPoint y: 387, endPoint x: 582, endPoint y: 385, distance: 92.0
click at [582, 385] on div "18 - 24 Aug 2025 Manual" at bounding box center [619, 395] width 167 height 48
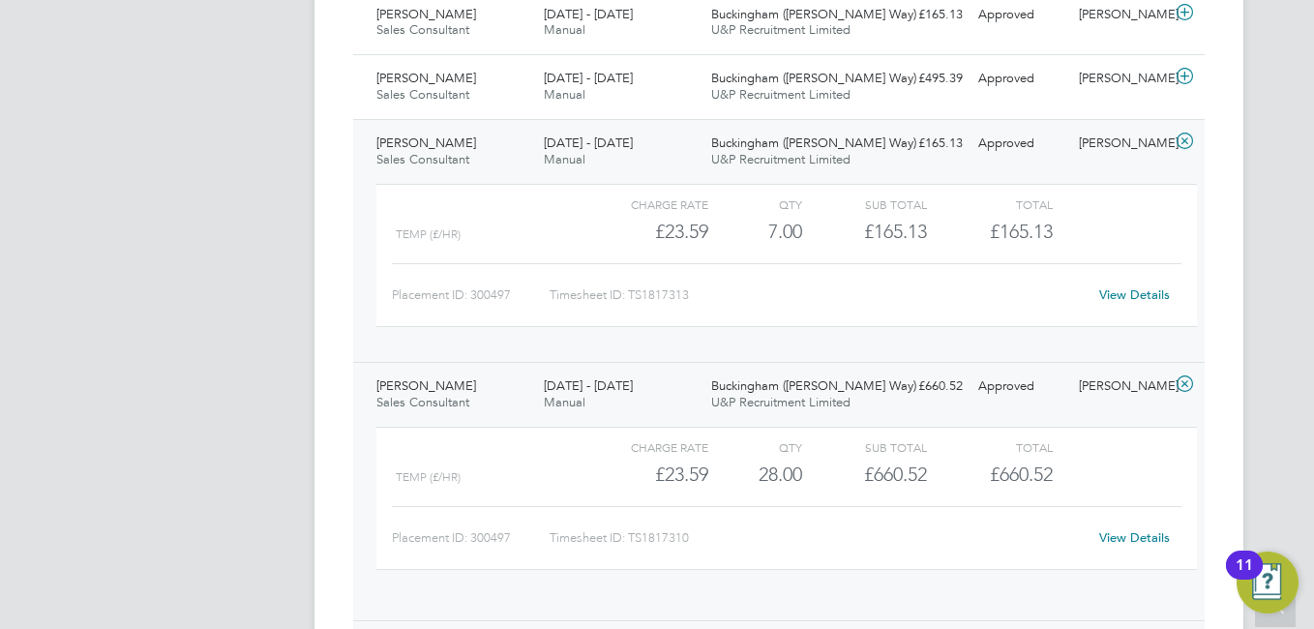
click at [620, 399] on div "18 - 24 Aug 2025 Manual" at bounding box center [619, 395] width 167 height 48
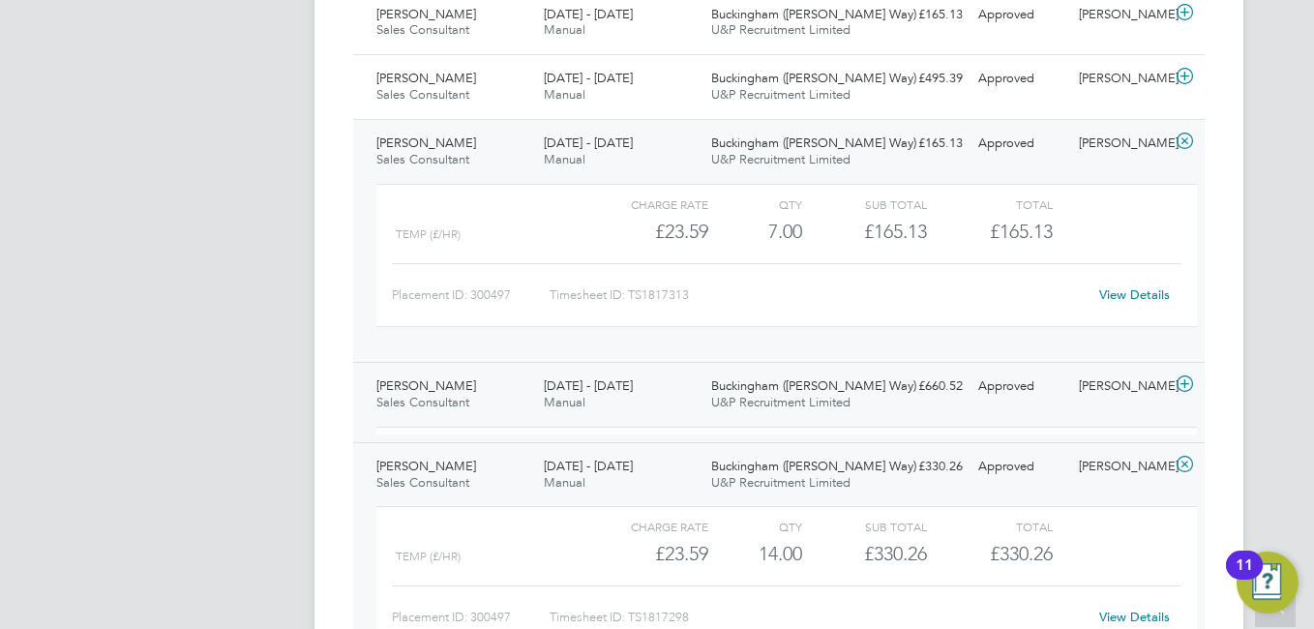
click at [623, 398] on div "18 - 24 Aug 2025 Manual" at bounding box center [619, 395] width 167 height 48
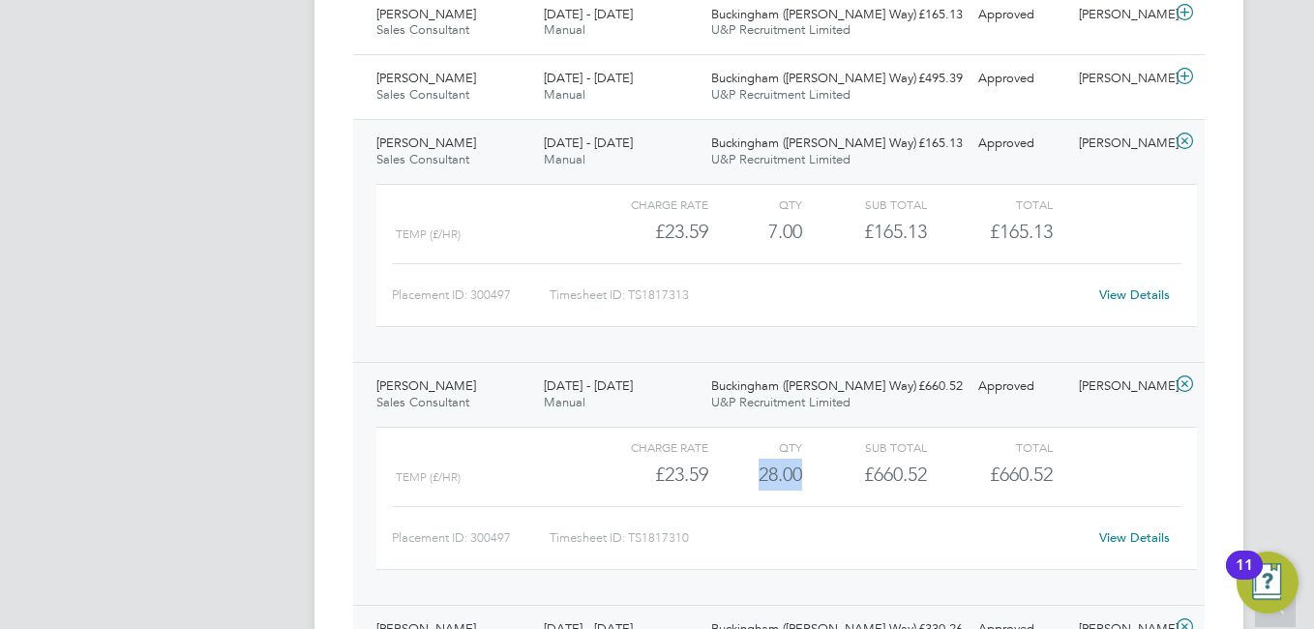
drag, startPoint x: 796, startPoint y: 482, endPoint x: 818, endPoint y: 482, distance: 21.3
click at [818, 482] on div "Temp (£/HR) £23.59 28 28.00 28 £660.52 £660.52" at bounding box center [786, 475] width 821 height 32
click at [819, 482] on div "£660.52" at bounding box center [864, 475] width 125 height 32
drag, startPoint x: 819, startPoint y: 482, endPoint x: 760, endPoint y: 481, distance: 59.0
click at [753, 482] on div "Temp (£/HR) £23.59 28 28.00 28 £660.52 £660.52" at bounding box center [786, 475] width 821 height 32
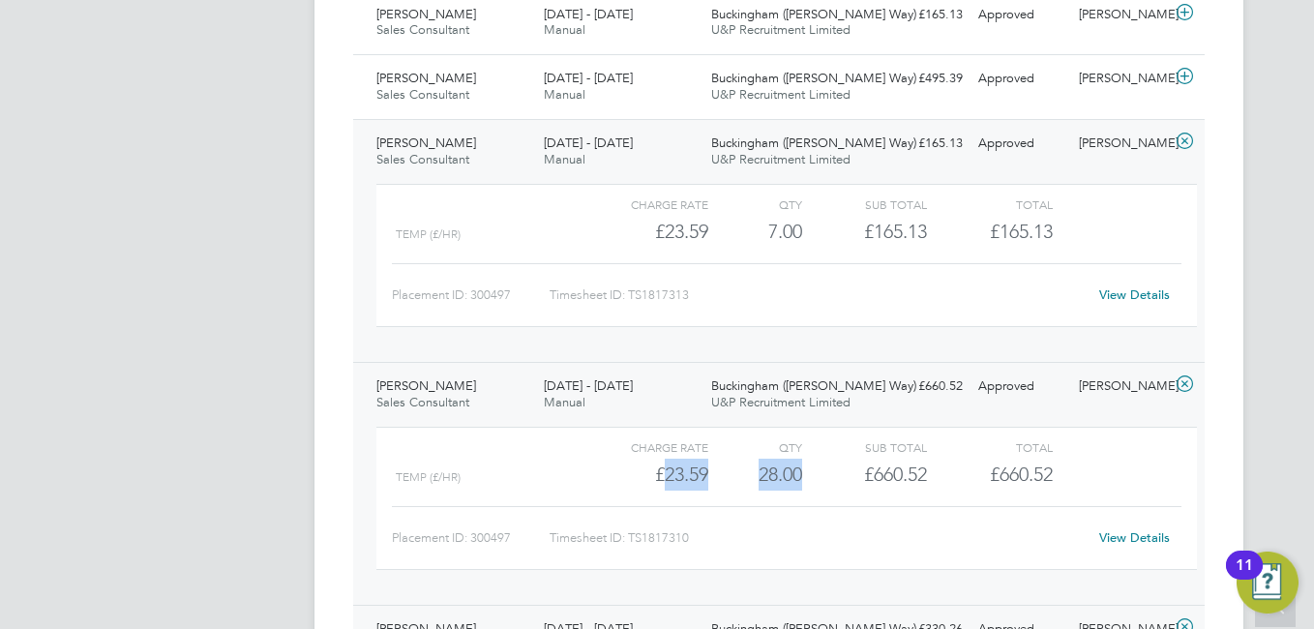
click at [760, 481] on div "28.00" at bounding box center [755, 475] width 94 height 32
drag, startPoint x: 760, startPoint y: 481, endPoint x: 803, endPoint y: 485, distance: 43.7
click at [803, 485] on div "Temp (£/HR) £23.59 28 28.00 28 £660.52 £660.52" at bounding box center [786, 475] width 821 height 32
click at [803, 485] on div "£660.52" at bounding box center [864, 475] width 125 height 32
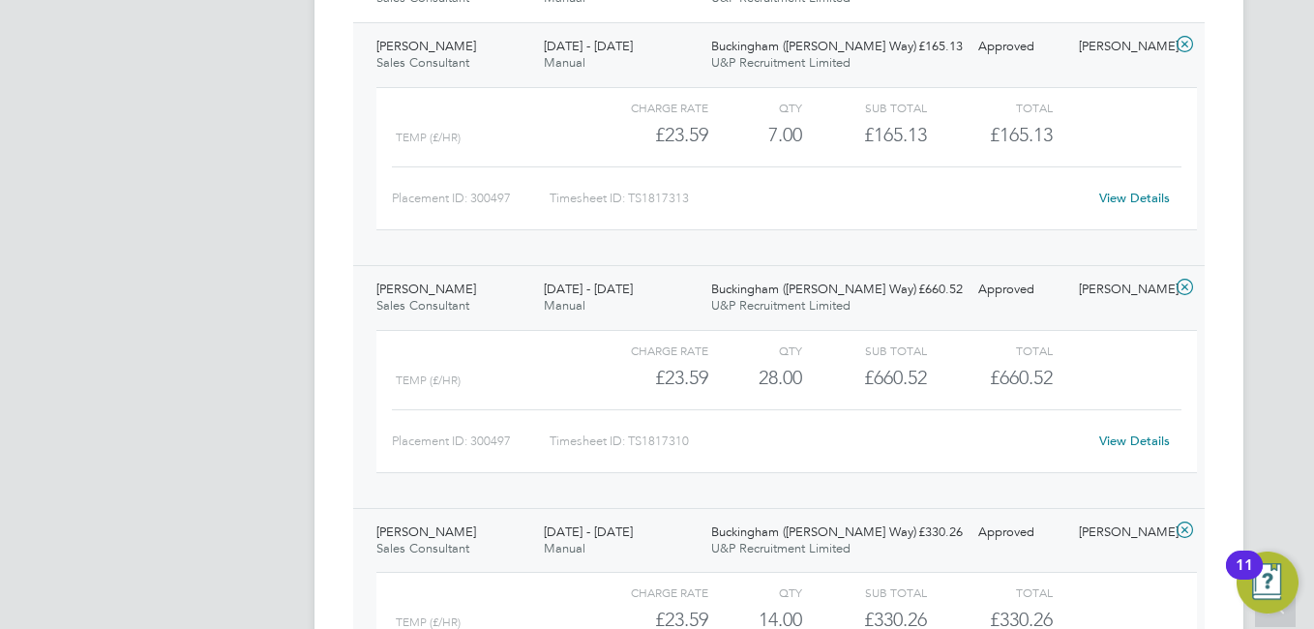
scroll to position [784, 0]
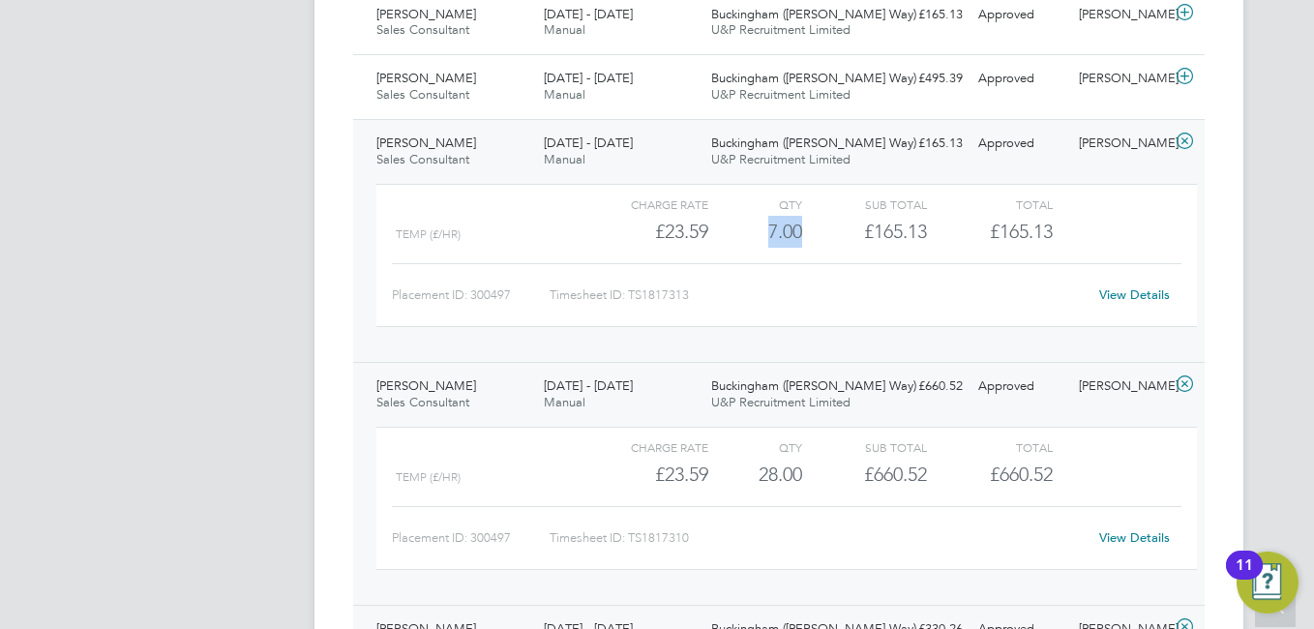
drag, startPoint x: 771, startPoint y: 229, endPoint x: 833, endPoint y: 233, distance: 62.1
click at [833, 233] on div "Temp (£/HR) £23.59 7 7.00 7 £165.13 £165.13" at bounding box center [786, 232] width 821 height 32
click at [833, 233] on div "£165.13" at bounding box center [864, 232] width 125 height 32
drag, startPoint x: 817, startPoint y: 232, endPoint x: 743, endPoint y: 229, distance: 73.6
click at [742, 229] on div "Temp (£/HR) £23.59 7 7.00 7 £165.13 £165.13" at bounding box center [786, 232] width 821 height 32
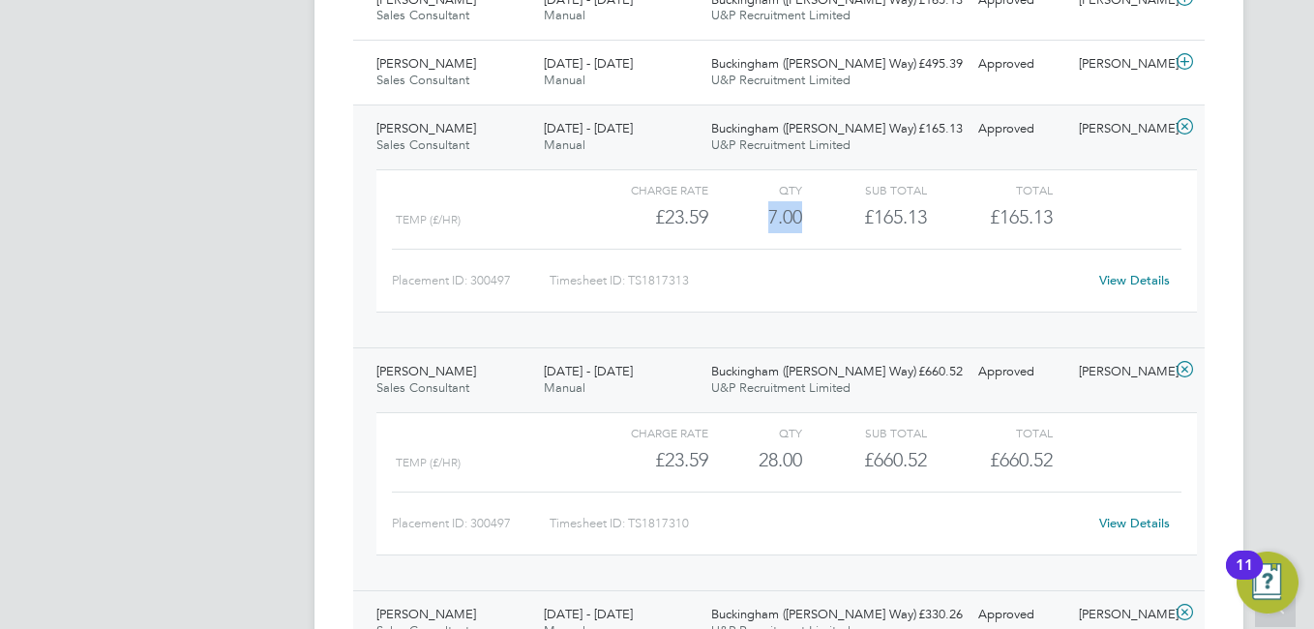
scroll to position [881, 0]
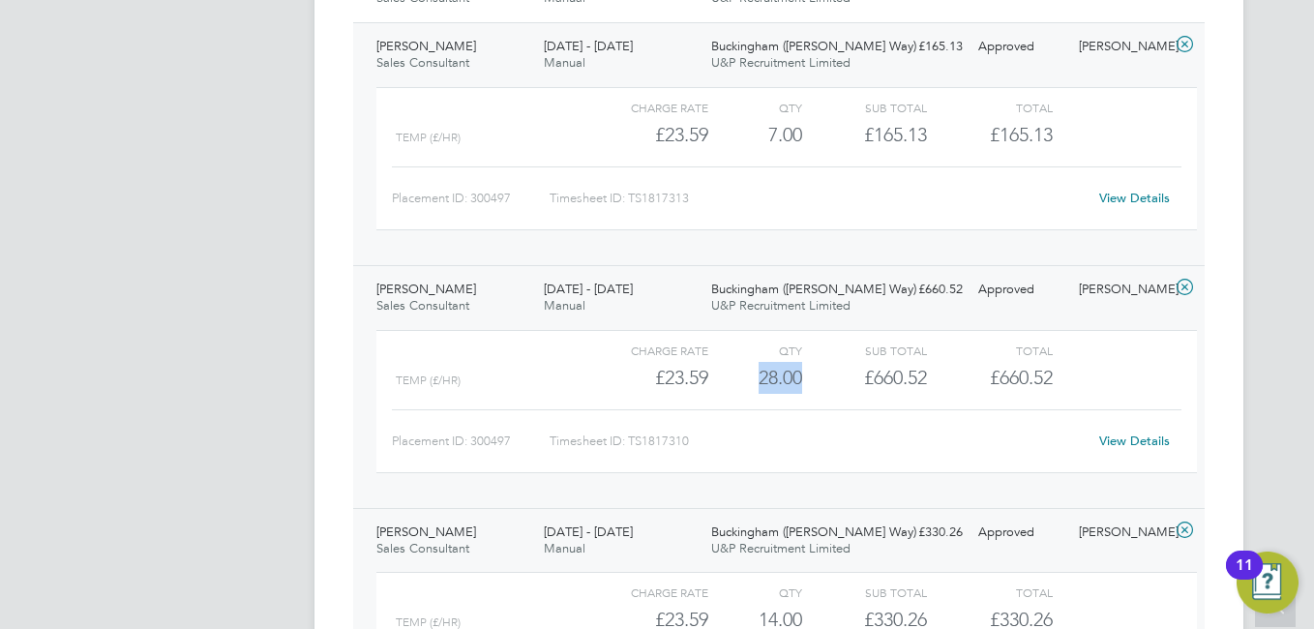
drag, startPoint x: 736, startPoint y: 376, endPoint x: 816, endPoint y: 375, distance: 80.3
click at [816, 375] on div "Temp (£/HR) £23.59 28 28.00 28 £660.52 £660.52" at bounding box center [786, 378] width 821 height 32
click at [813, 375] on div "£660.52" at bounding box center [864, 378] width 125 height 32
drag, startPoint x: 813, startPoint y: 375, endPoint x: 740, endPoint y: 379, distance: 72.7
click at [740, 379] on div "Temp (£/HR) £23.59 28 28.00 28 £660.52 £660.52" at bounding box center [786, 378] width 821 height 32
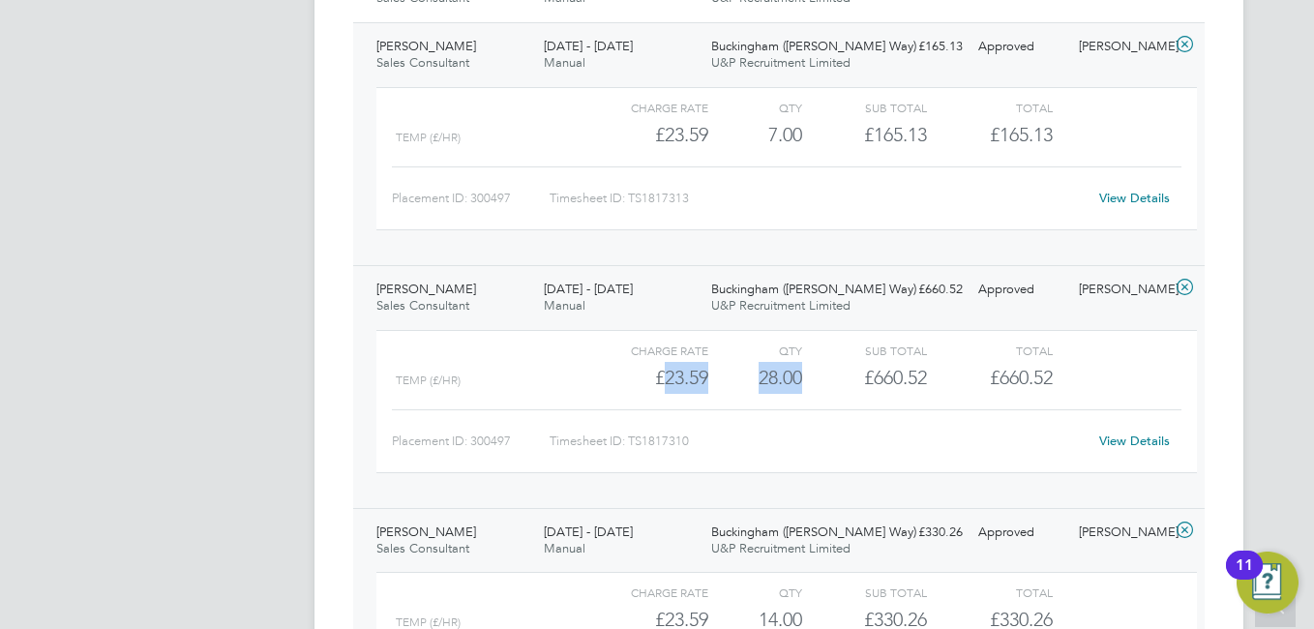
drag, startPoint x: 740, startPoint y: 379, endPoint x: 754, endPoint y: 381, distance: 13.7
click at [754, 381] on div "28.00" at bounding box center [755, 378] width 94 height 32
drag, startPoint x: 750, startPoint y: 381, endPoint x: 804, endPoint y: 378, distance: 54.3
click at [804, 378] on div "Temp (£/HR) £23.59 28 28.00 28 £660.52 £660.52" at bounding box center [786, 378] width 821 height 32
click at [804, 378] on div "£660.52" at bounding box center [864, 378] width 125 height 32
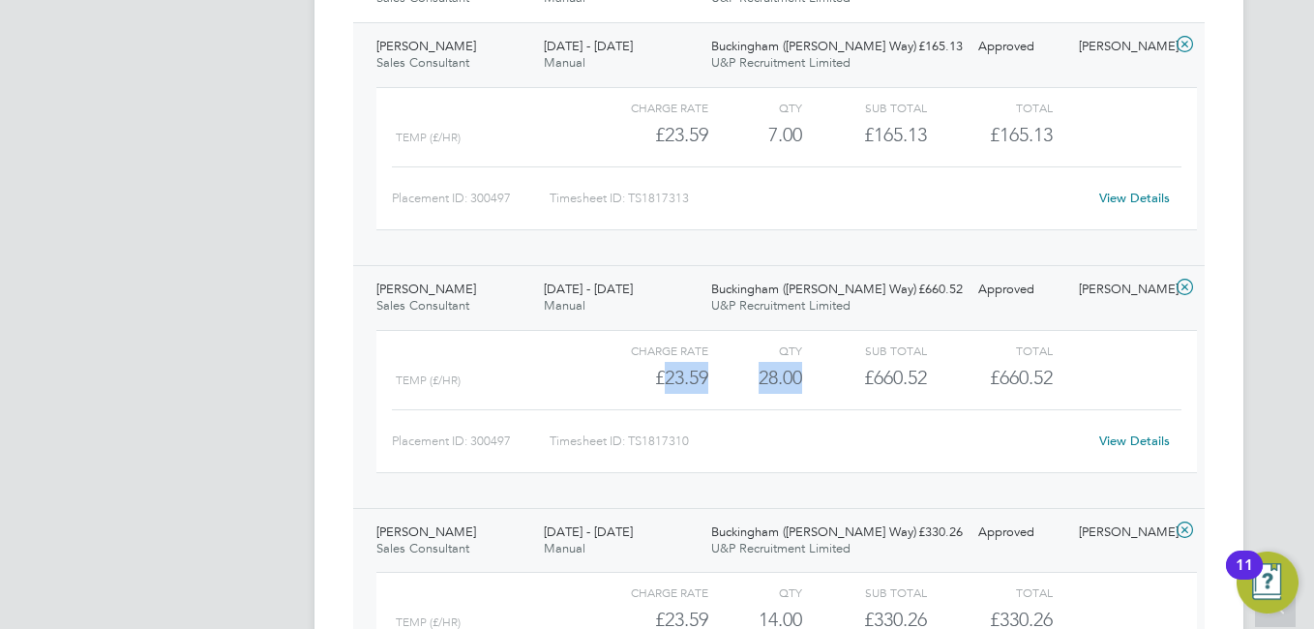
drag, startPoint x: 804, startPoint y: 378, endPoint x: 762, endPoint y: 385, distance: 43.1
click at [758, 384] on div "Temp (£/HR) £23.59 28 28.00 28 £660.52 £660.52" at bounding box center [786, 378] width 821 height 32
click at [762, 385] on div "28.00" at bounding box center [755, 378] width 94 height 32
drag, startPoint x: 762, startPoint y: 385, endPoint x: 815, endPoint y: 385, distance: 53.2
click at [815, 385] on div "Temp (£/HR) £23.59 28 28.00 28 £660.52 £660.52" at bounding box center [786, 378] width 821 height 32
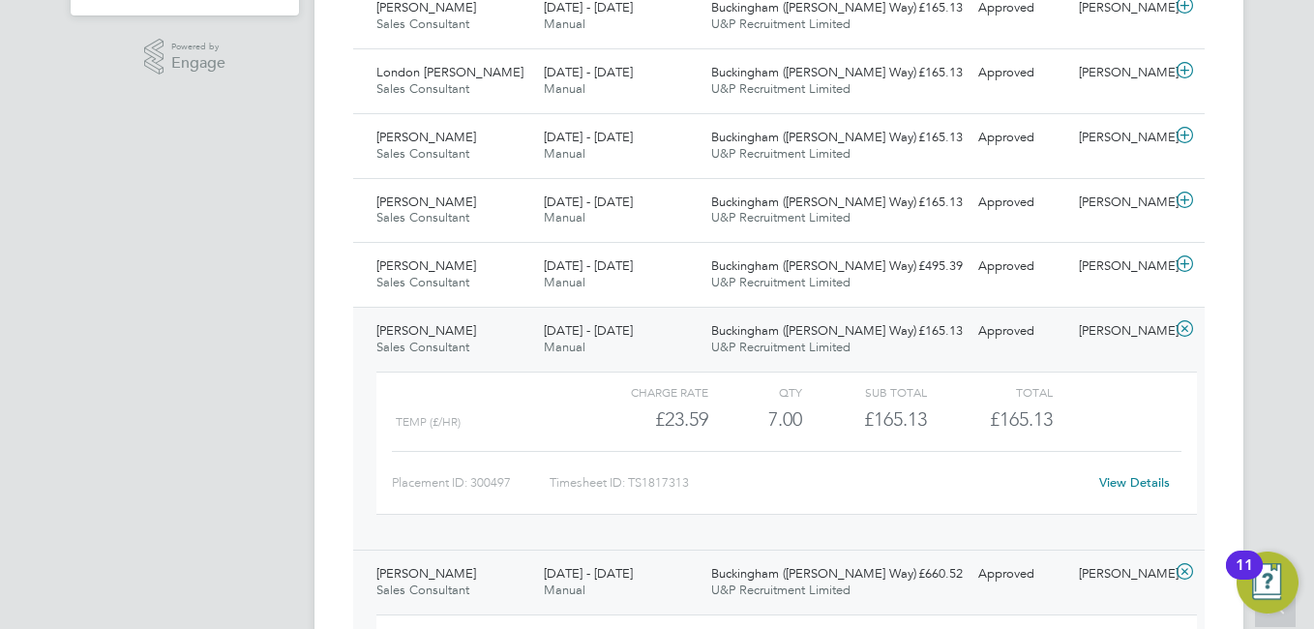
scroll to position [590, 0]
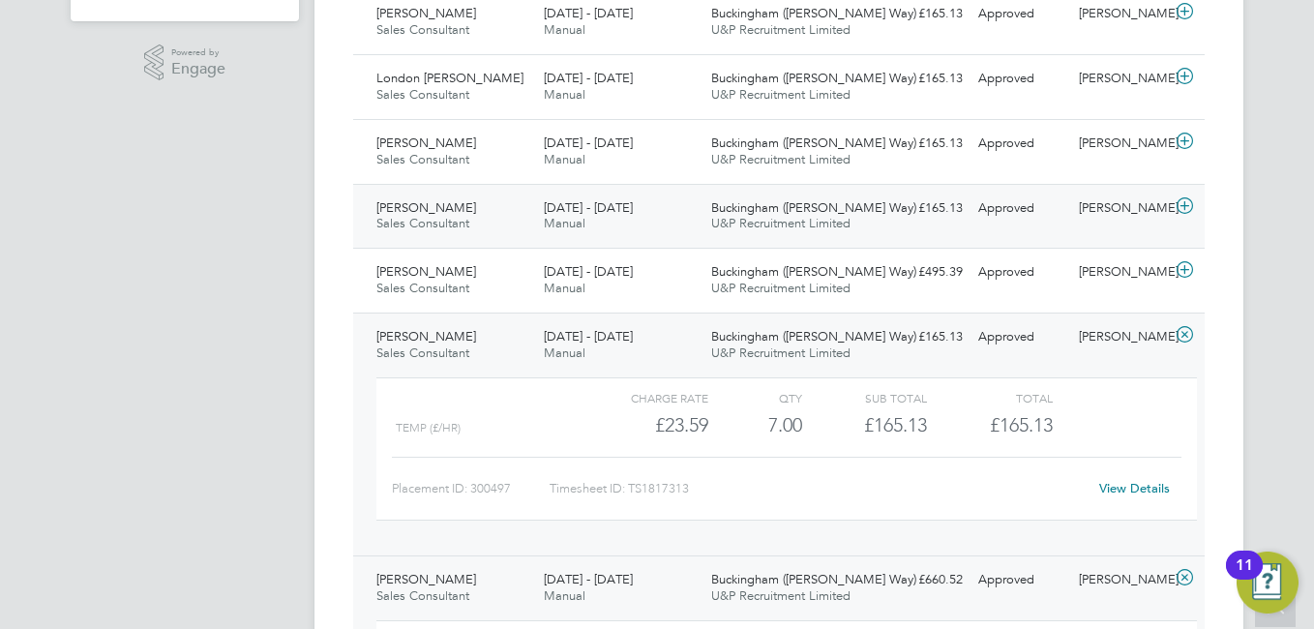
click at [630, 220] on div "8 - 14 Sep 2025 Manual" at bounding box center [619, 217] width 167 height 48
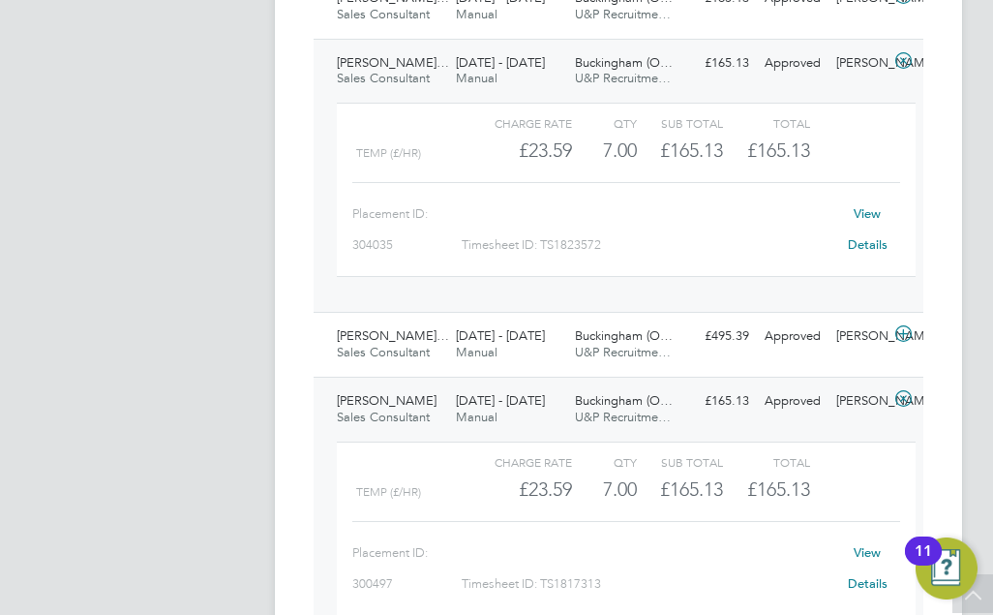
scroll to position [1074, 0]
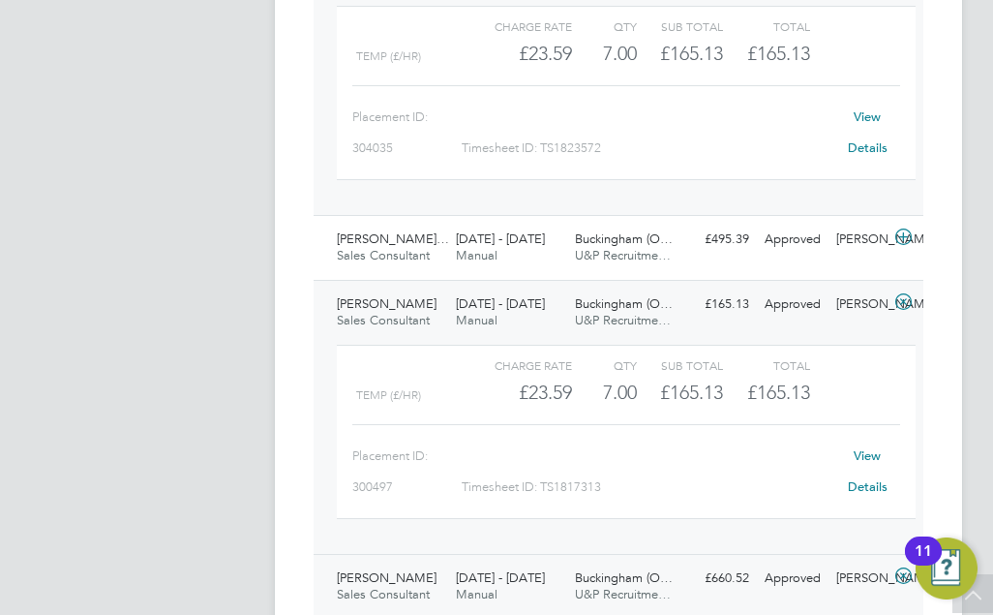
click at [660, 306] on span "Buckingham (O…" at bounding box center [624, 303] width 98 height 16
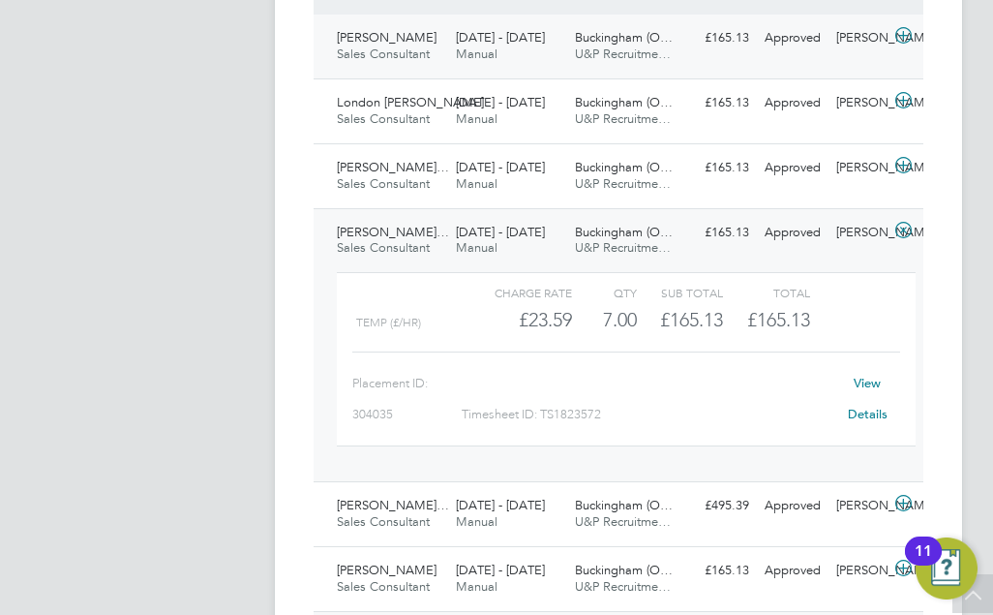
scroll to position [687, 0]
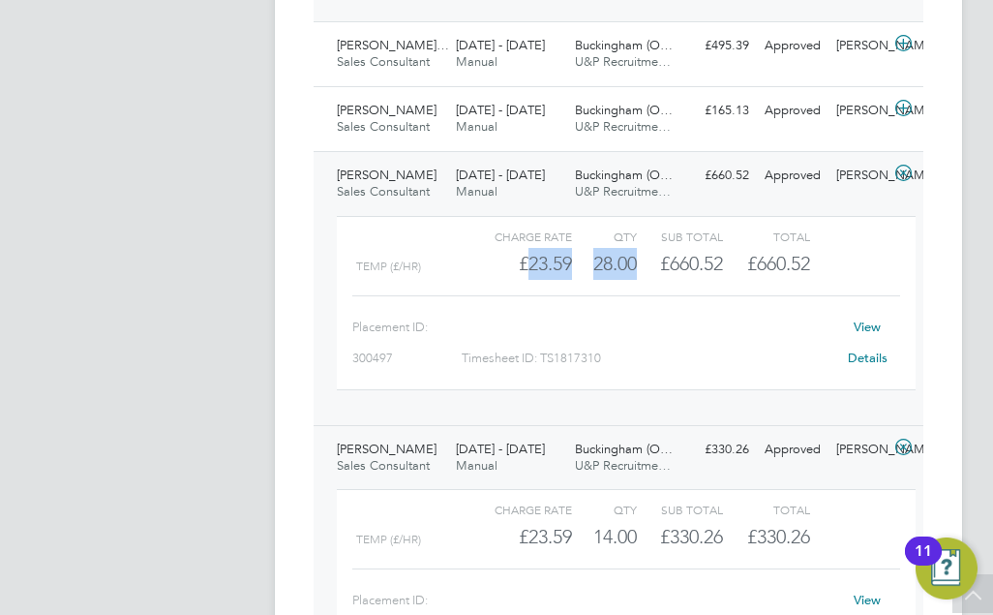
click at [464, 175] on span "18 - 24 Aug 2025" at bounding box center [500, 174] width 89 height 16
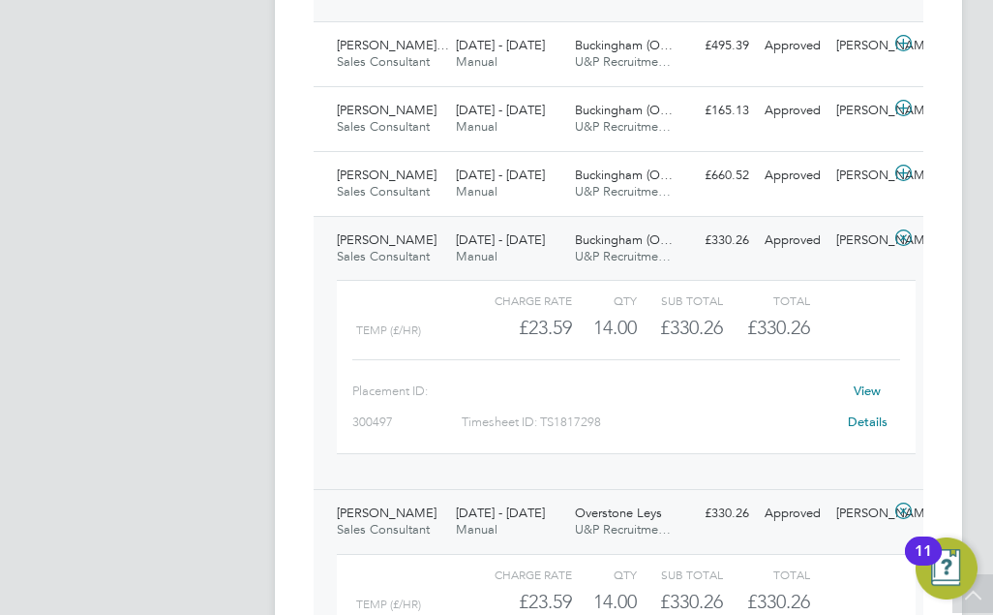
click at [902, 514] on icon at bounding box center [903, 510] width 24 height 15
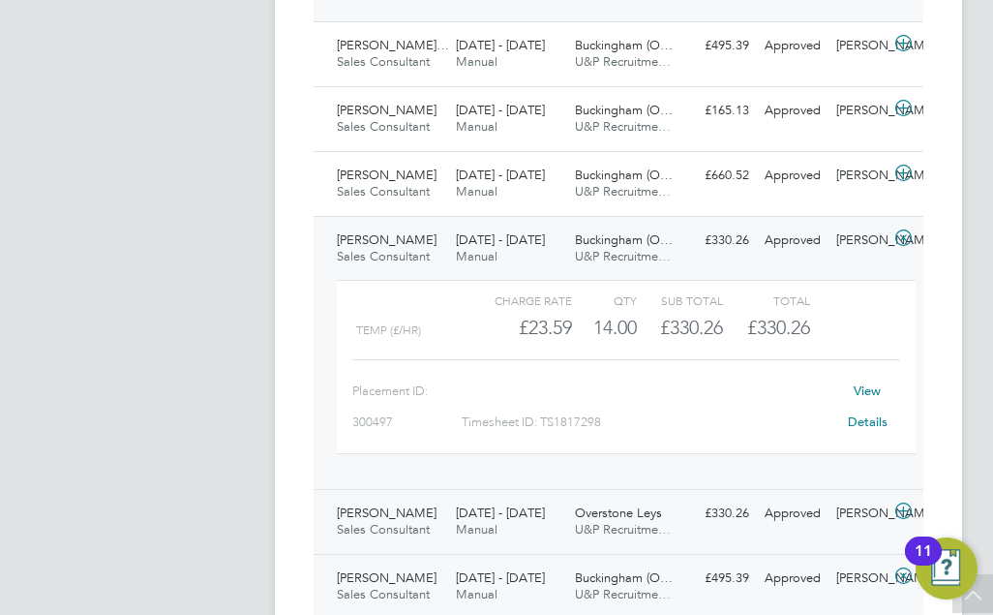
click at [902, 514] on icon at bounding box center [903, 510] width 24 height 15
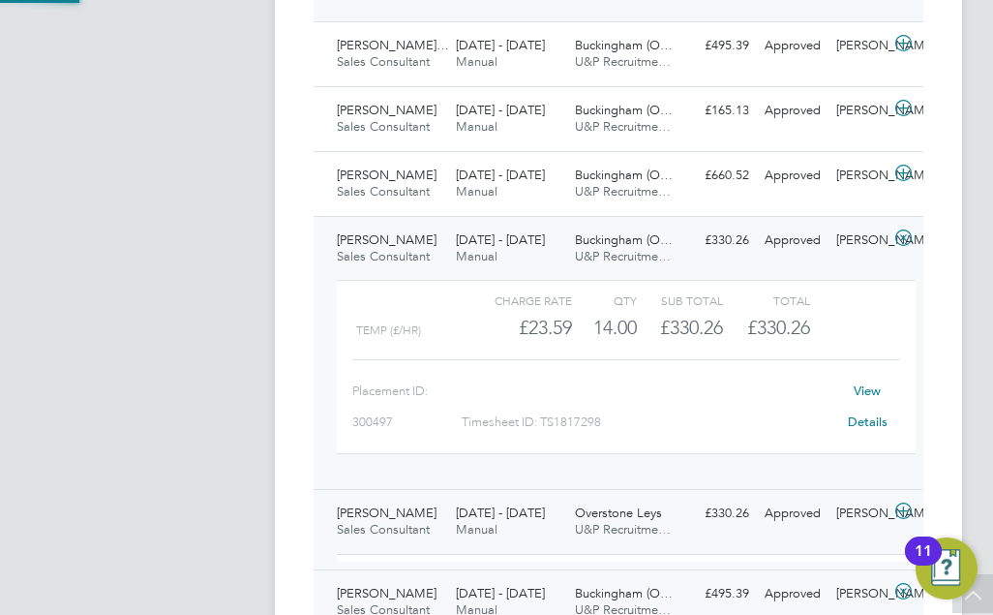
scroll to position [33, 131]
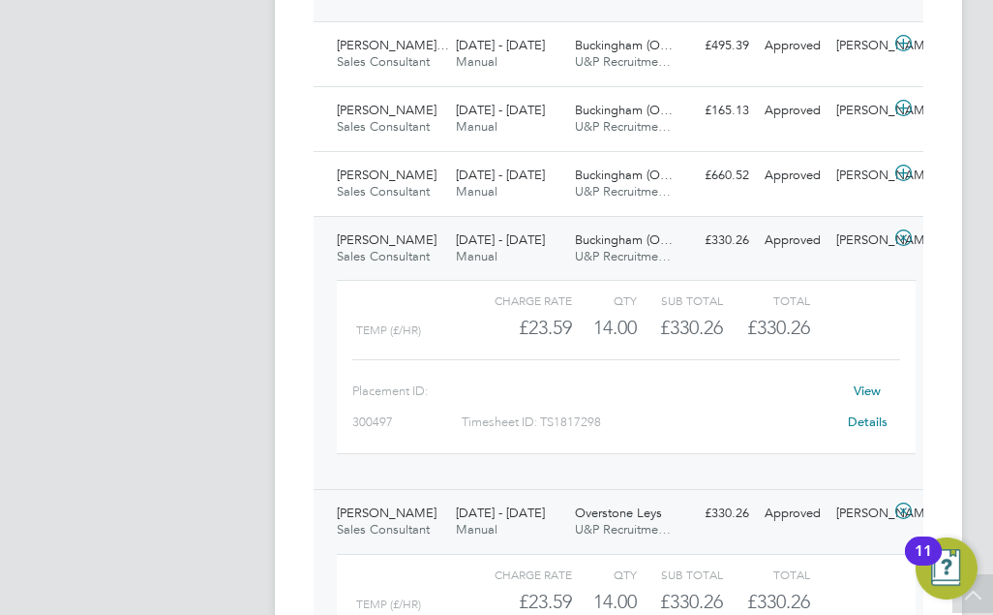
click at [874, 389] on link "View Details" at bounding box center [868, 405] width 40 height 47
drag, startPoint x: 327, startPoint y: 252, endPoint x: 906, endPoint y: 267, distance: 578.9
click at [698, 275] on div "Sarah Webster Sales Consultant 11 - 17 Aug 2025 11 - 17 Aug 2025 Manual Bucking…" at bounding box center [619, 353] width 610 height 274
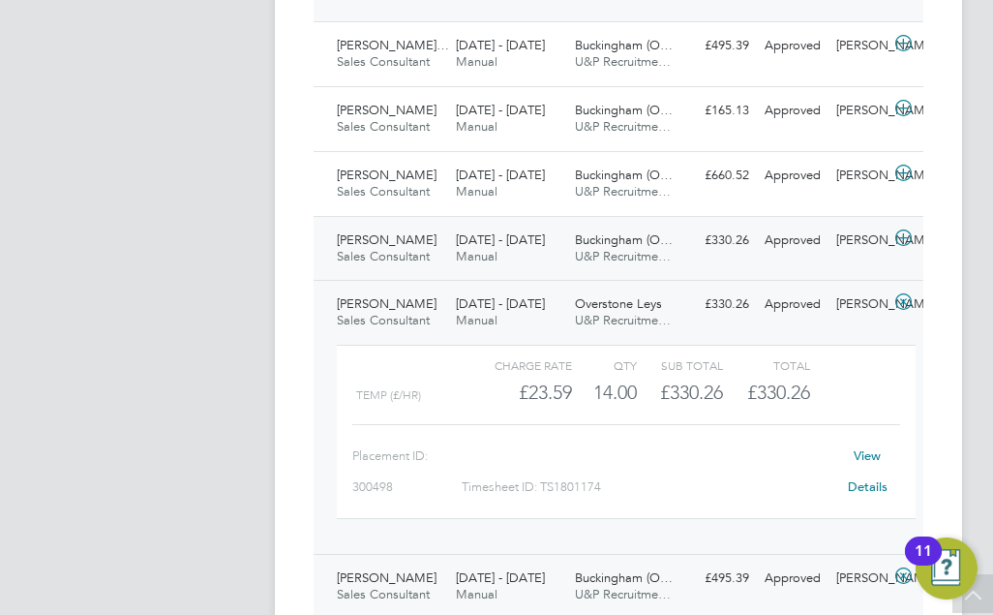
click at [808, 251] on div "Approved" at bounding box center [793, 241] width 72 height 32
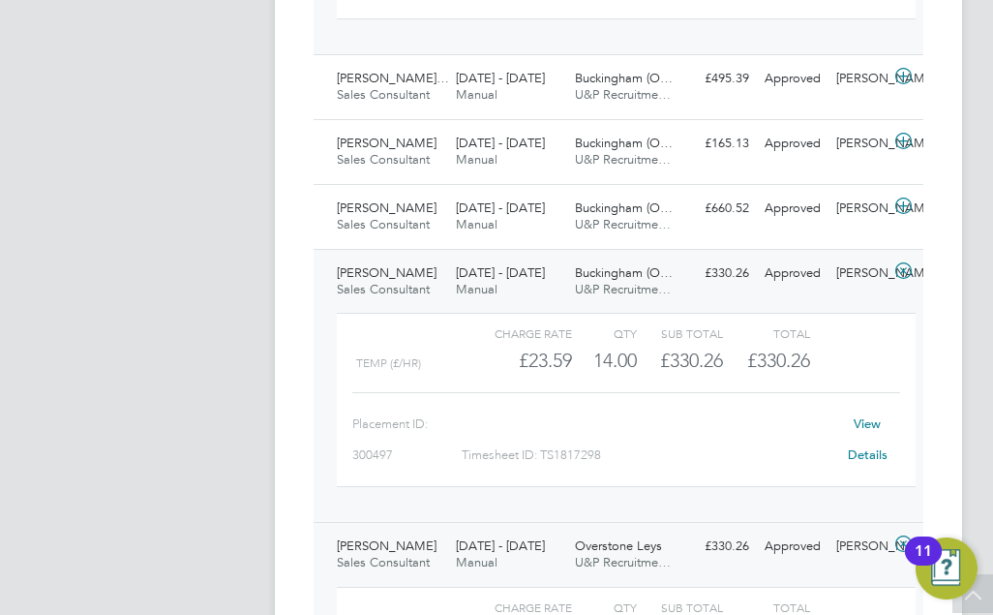
scroll to position [1268, 0]
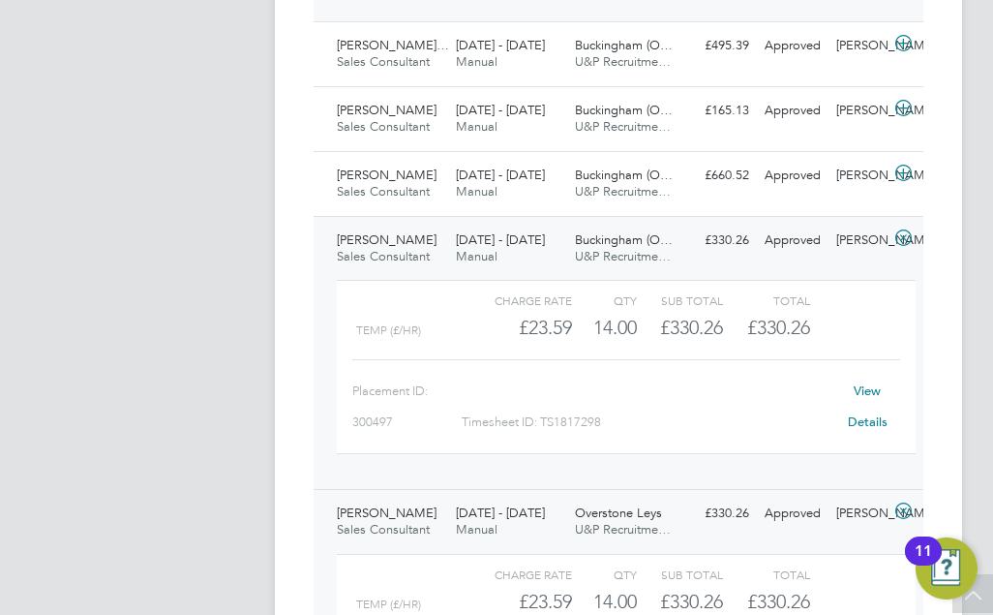
click at [868, 392] on link "View Details" at bounding box center [868, 405] width 40 height 47
click at [586, 185] on span "U&P Recruitme…" at bounding box center [623, 191] width 96 height 16
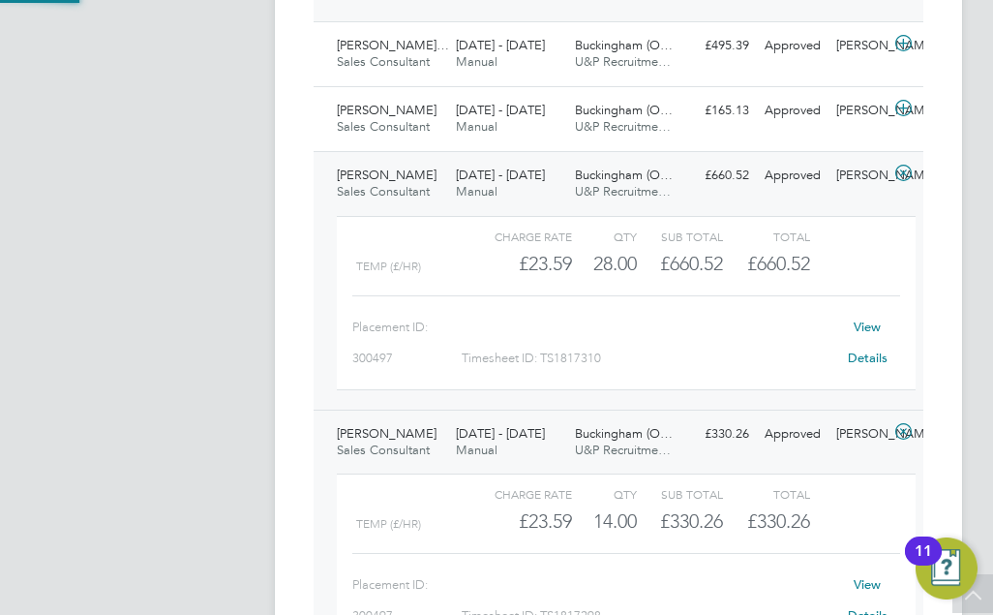
scroll to position [33, 131]
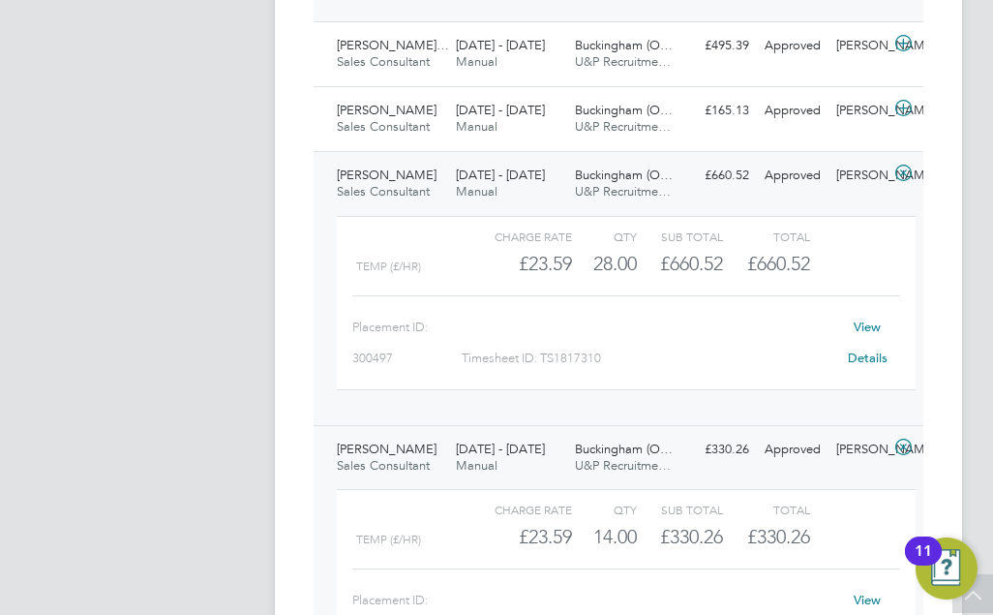
click at [872, 330] on link "View Details" at bounding box center [868, 341] width 40 height 47
click at [525, 108] on span "[DATE] - [DATE]" at bounding box center [500, 110] width 89 height 16
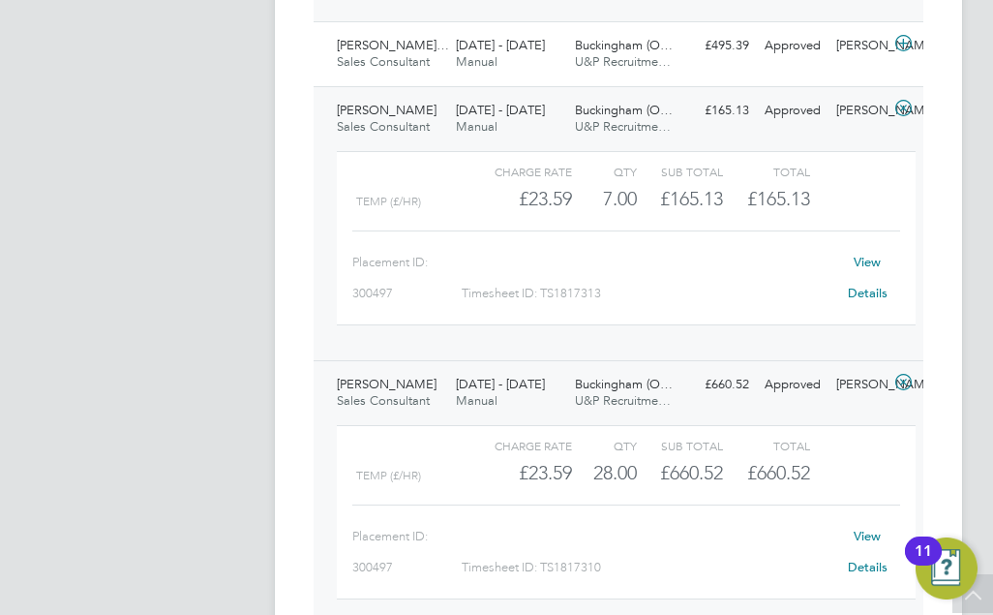
click at [875, 262] on link "View Details" at bounding box center [868, 277] width 40 height 47
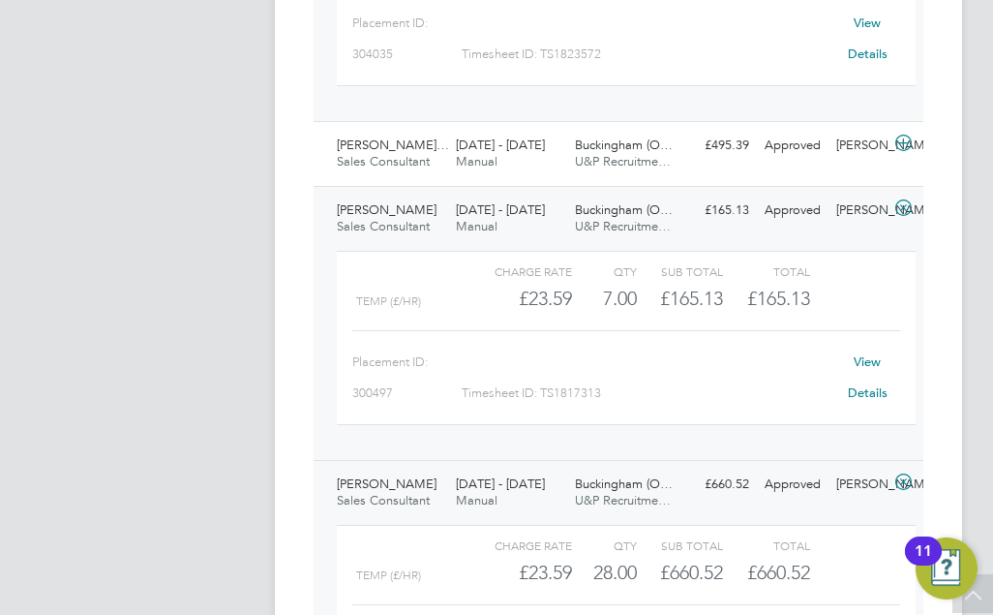
scroll to position [1074, 0]
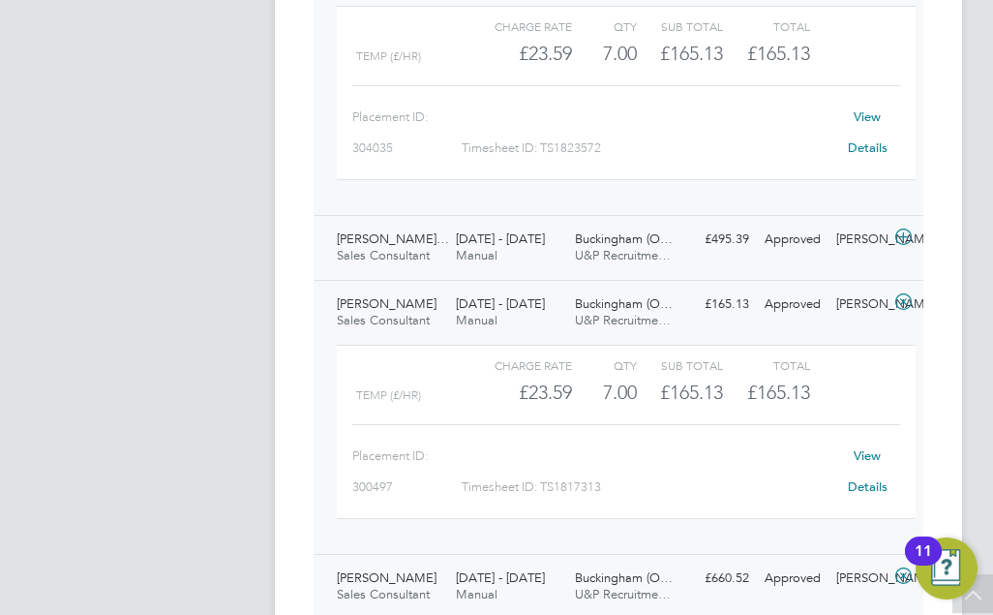
click at [536, 258] on div "1 - 7 Sep 2025 Manual" at bounding box center [507, 248] width 119 height 48
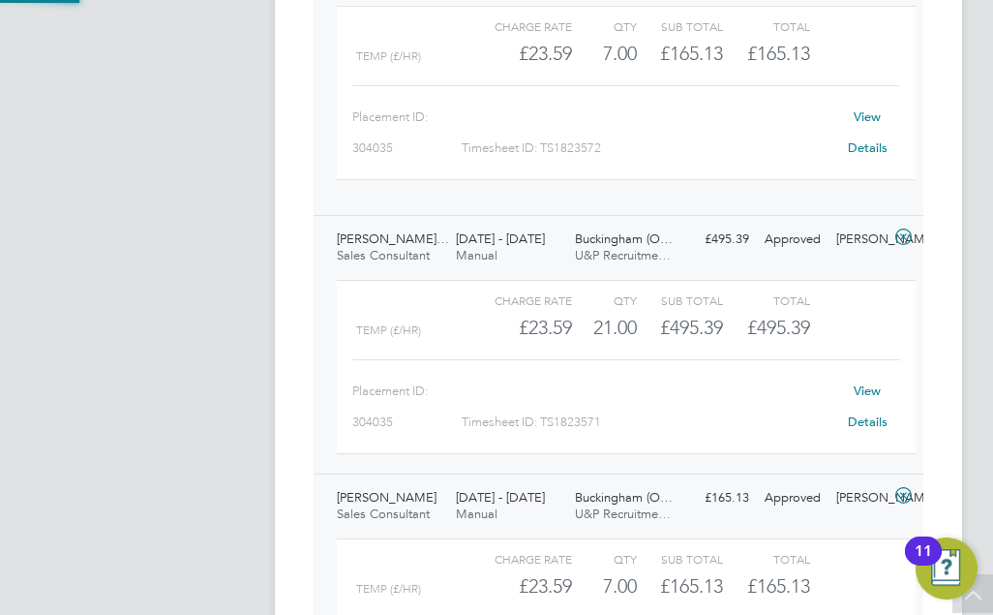
scroll to position [33, 131]
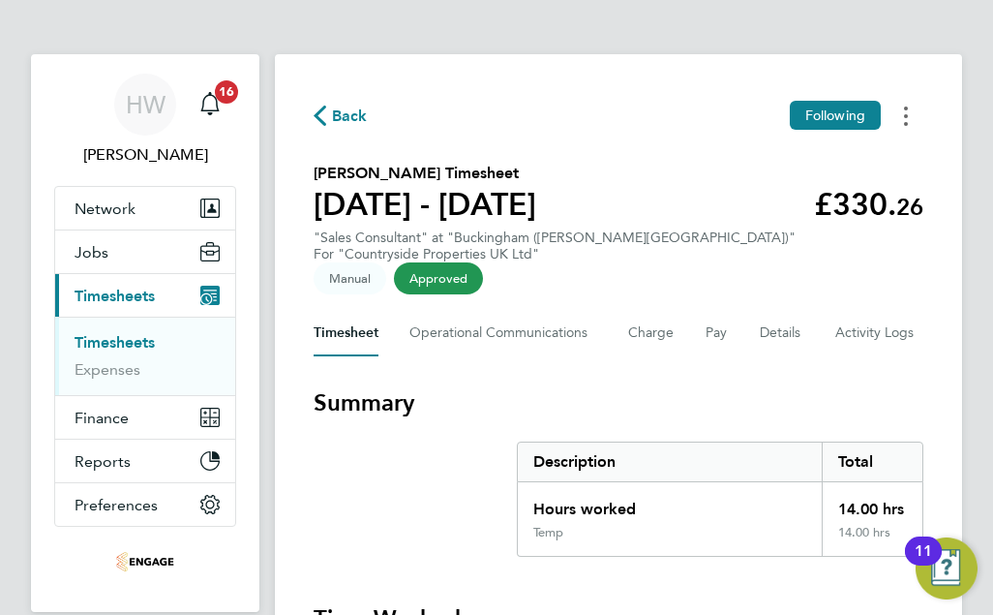
click at [901, 124] on button "Timesheets Menu" at bounding box center [905, 116] width 35 height 30
click at [906, 106] on icon "Timesheets Menu" at bounding box center [906, 115] width 4 height 19
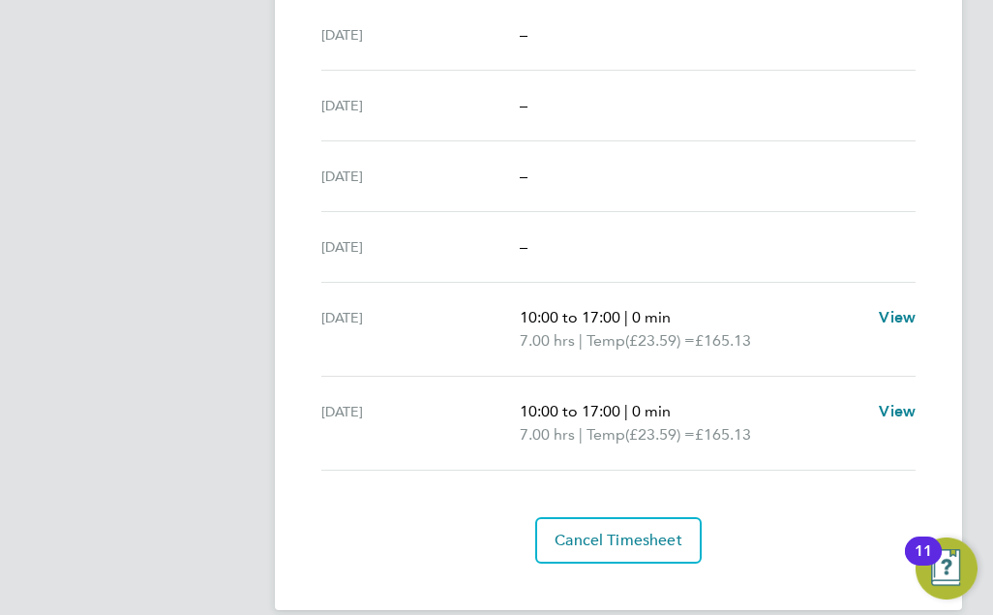
scroll to position [730, 0]
click at [899, 306] on span "View" at bounding box center [897, 315] width 37 height 18
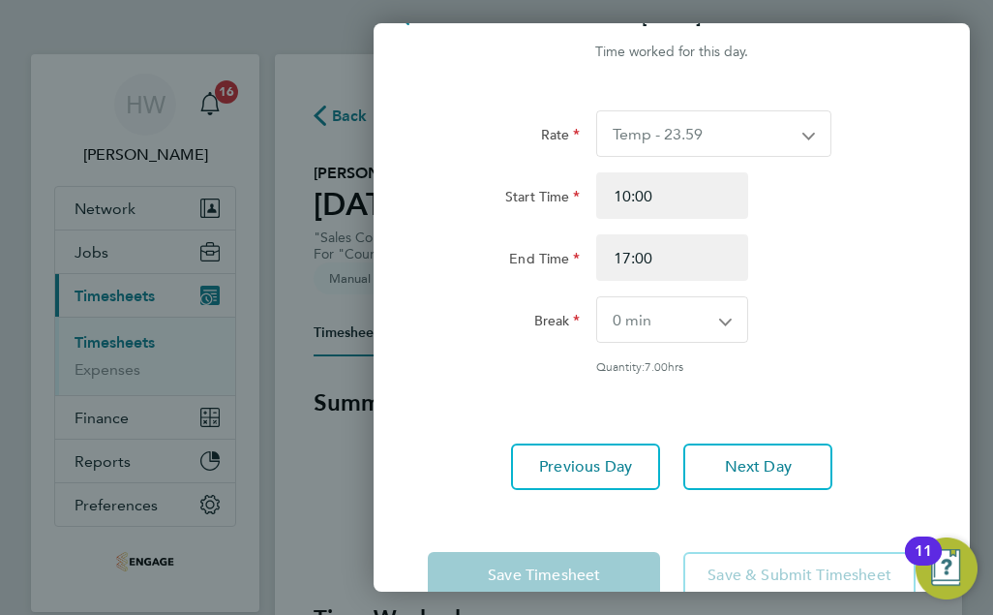
scroll to position [88, 0]
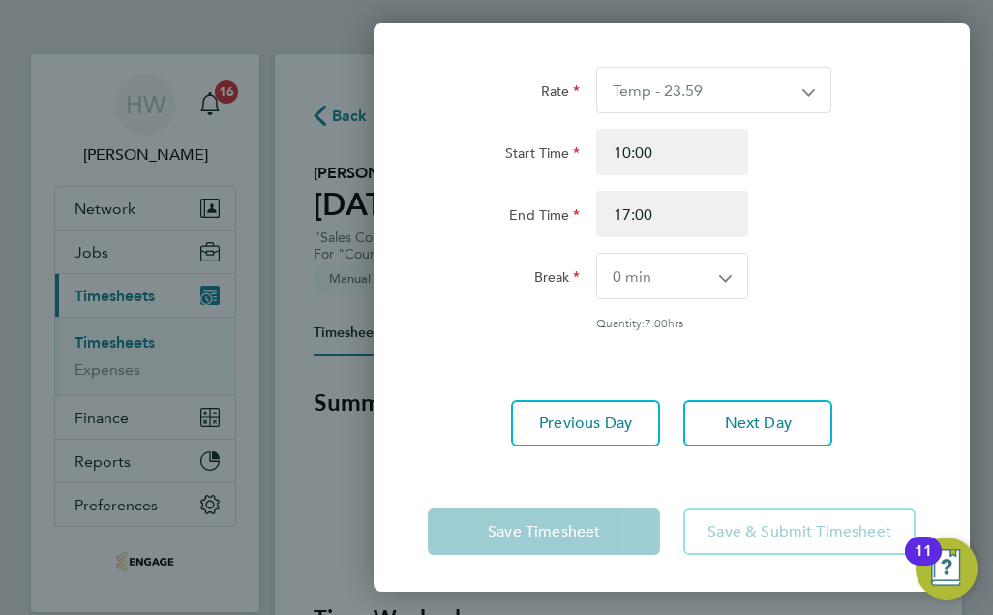
click at [783, 526] on app-form-button "Save & Submit Timesheet" at bounding box center [794, 531] width 244 height 46
click at [320, 376] on div "Back [DATE] Time worked for this day. Rate Temp - 23.59 Milage - 0.48 Start Tim…" at bounding box center [496, 307] width 993 height 615
click at [291, 305] on div "Back [DATE] Time worked for this day. Rate Temp - 23.59 Milage - 0.48 Start Tim…" at bounding box center [496, 307] width 993 height 615
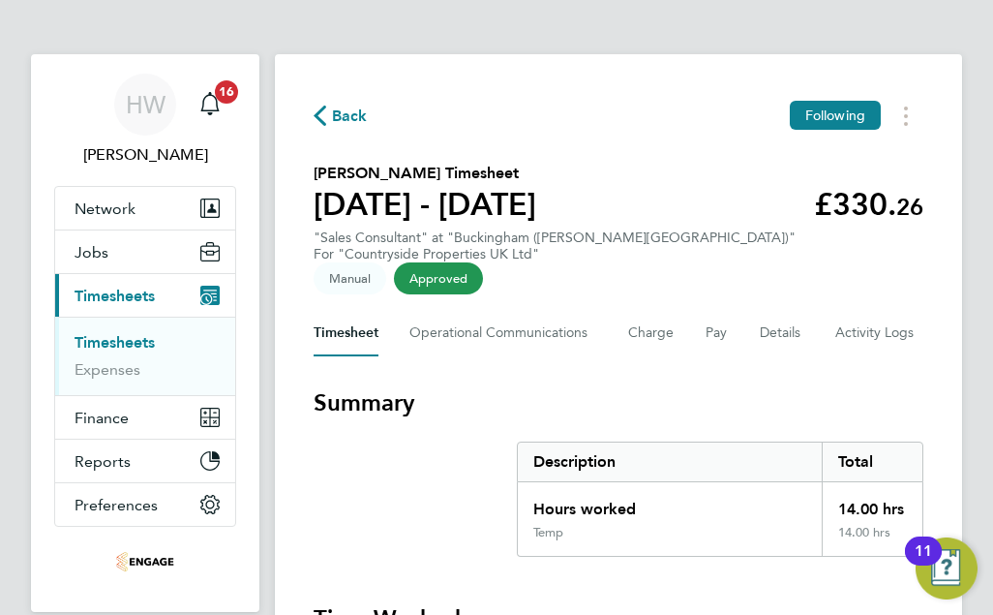
click at [654, 402] on section "Summary Description Total Hours worked 14.00 hrs Temp 14.00 hrs" at bounding box center [619, 471] width 610 height 169
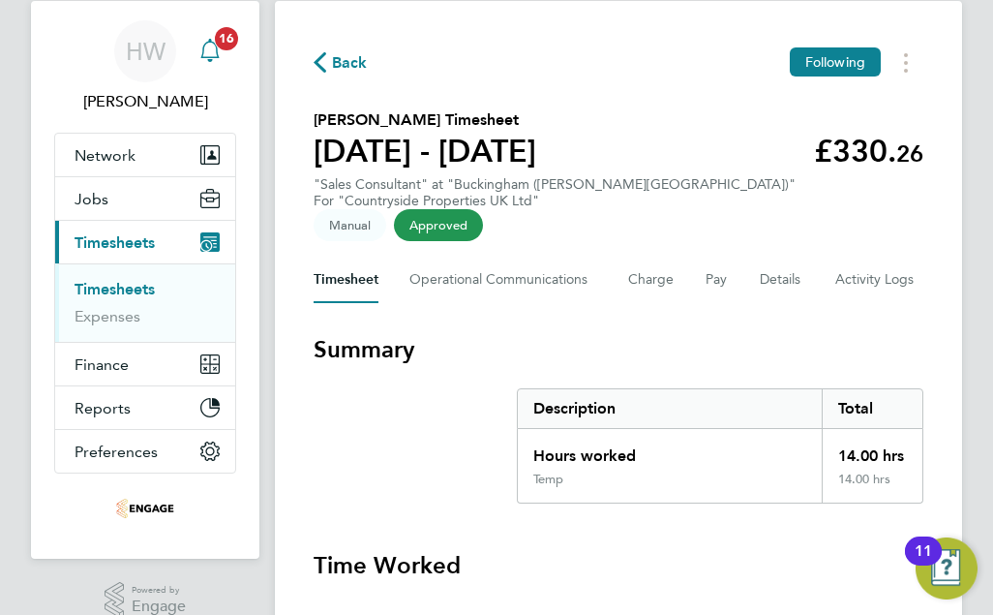
scroll to position [52, 0]
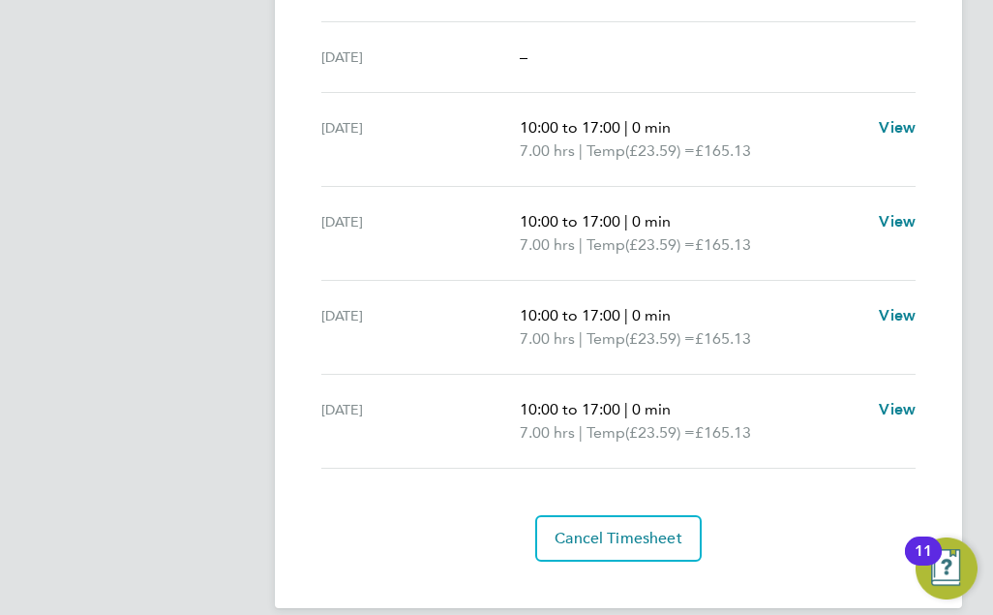
scroll to position [677, 0]
